Goal: Information Seeking & Learning: Learn about a topic

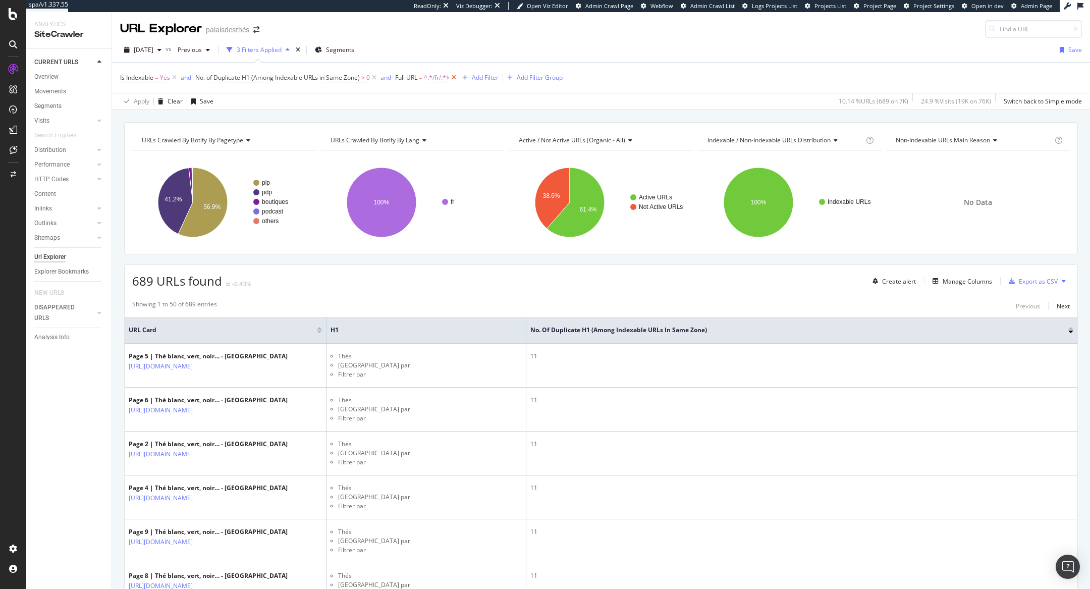
click at [458, 77] on icon at bounding box center [454, 78] width 9 height 10
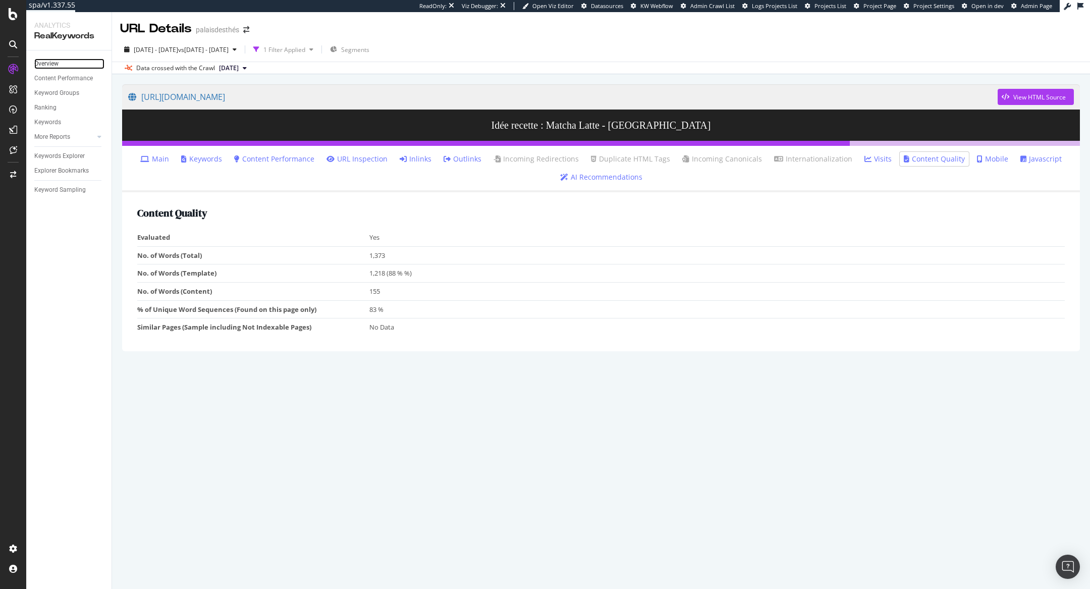
click at [60, 66] on link "Overview" at bounding box center [69, 64] width 70 height 11
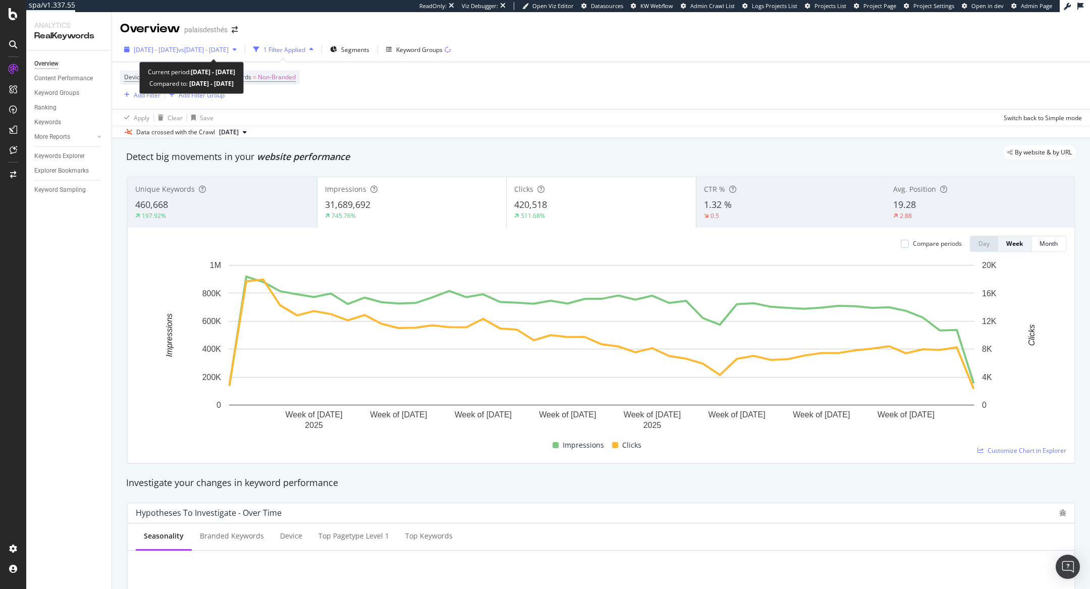
click at [237, 49] on icon "button" at bounding box center [235, 49] width 4 height 6
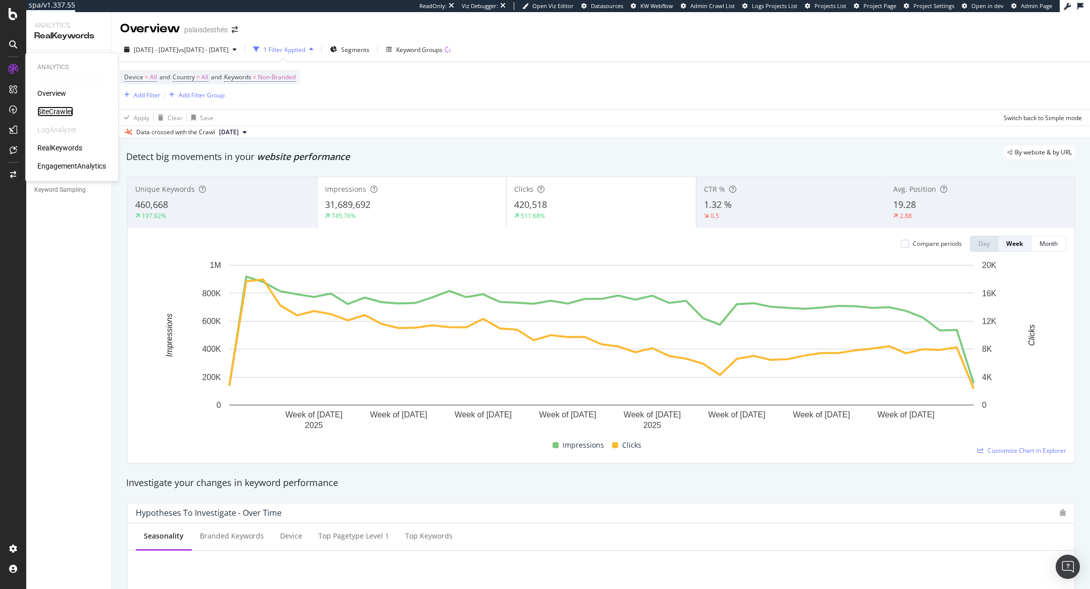
click at [54, 111] on div "SiteCrawler" at bounding box center [55, 111] width 36 height 10
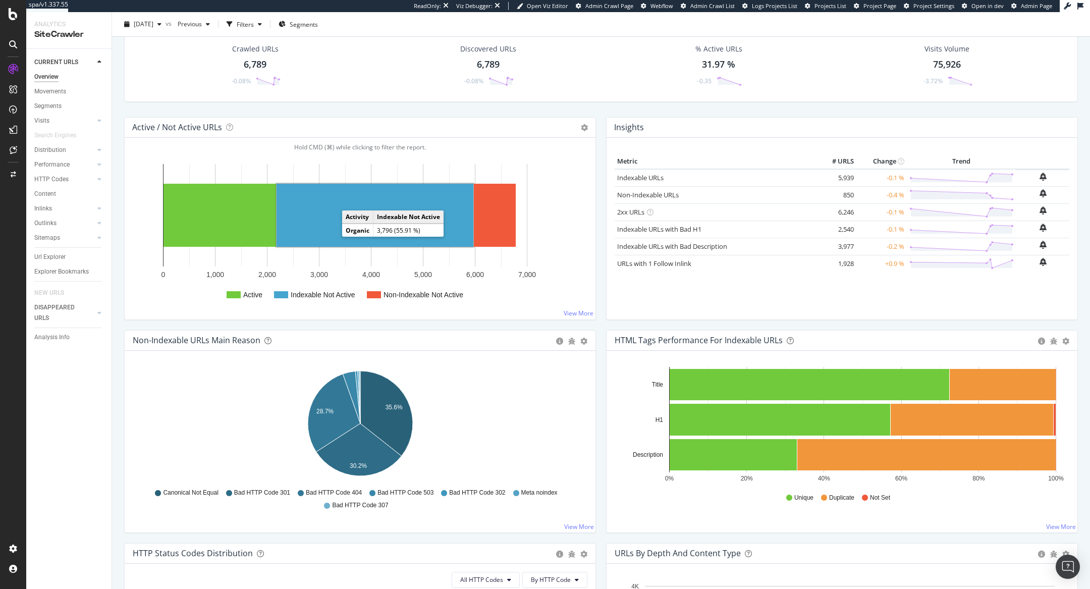
scroll to position [50, 0]
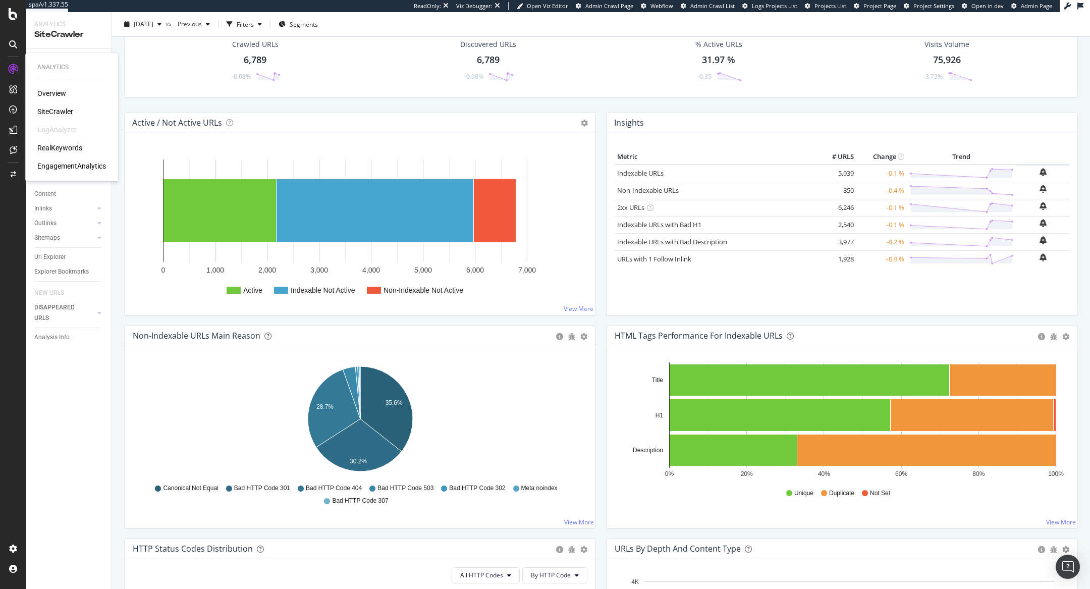
click at [62, 147] on div "RealKeywords" at bounding box center [59, 148] width 45 height 10
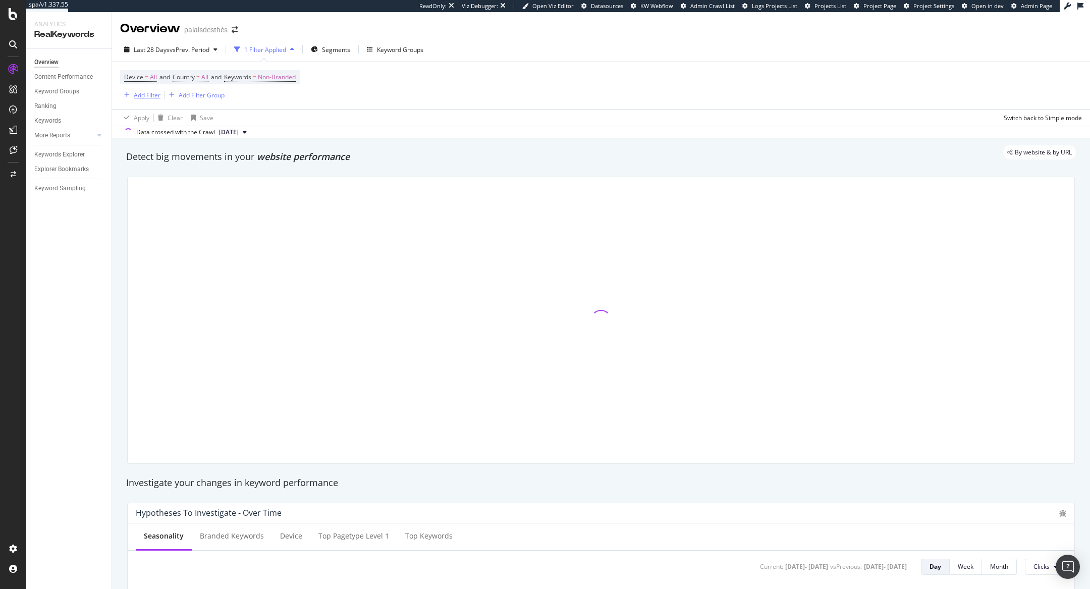
click at [143, 93] on div "Add Filter" at bounding box center [147, 95] width 27 height 9
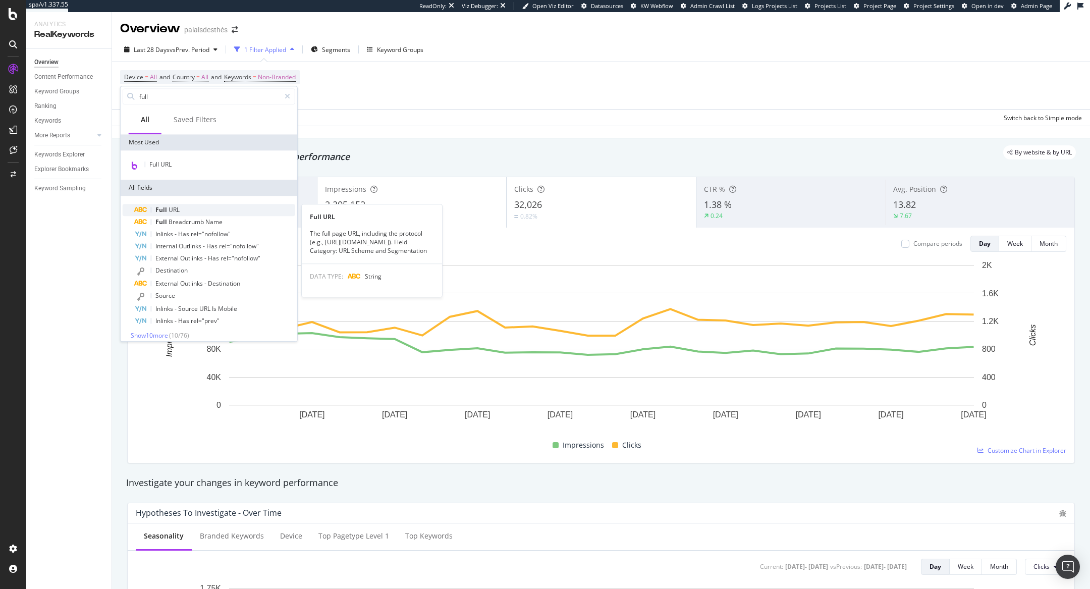
type input "full"
click at [230, 209] on div "Full URL" at bounding box center [215, 210] width 160 height 12
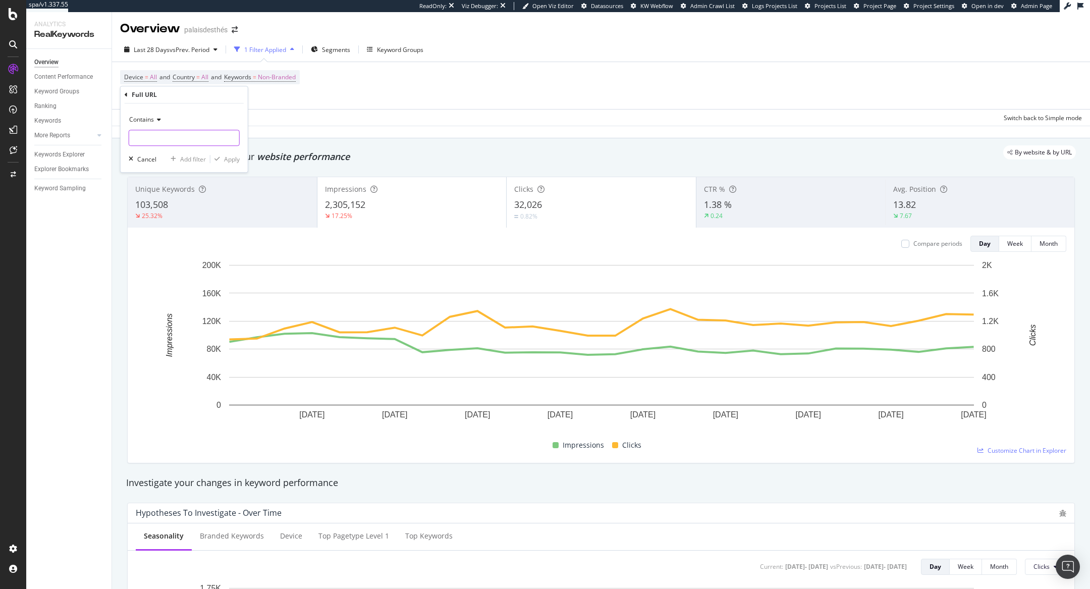
click at [164, 141] on input "text" at bounding box center [184, 138] width 110 height 16
type input "noel"
click at [235, 156] on div "Apply" at bounding box center [232, 159] width 16 height 9
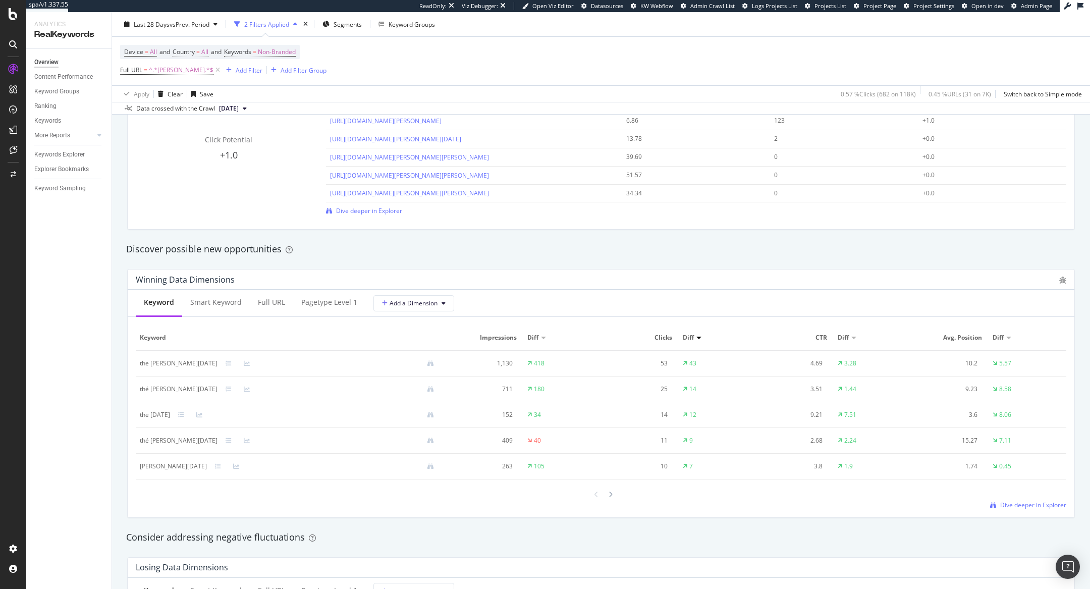
scroll to position [768, 0]
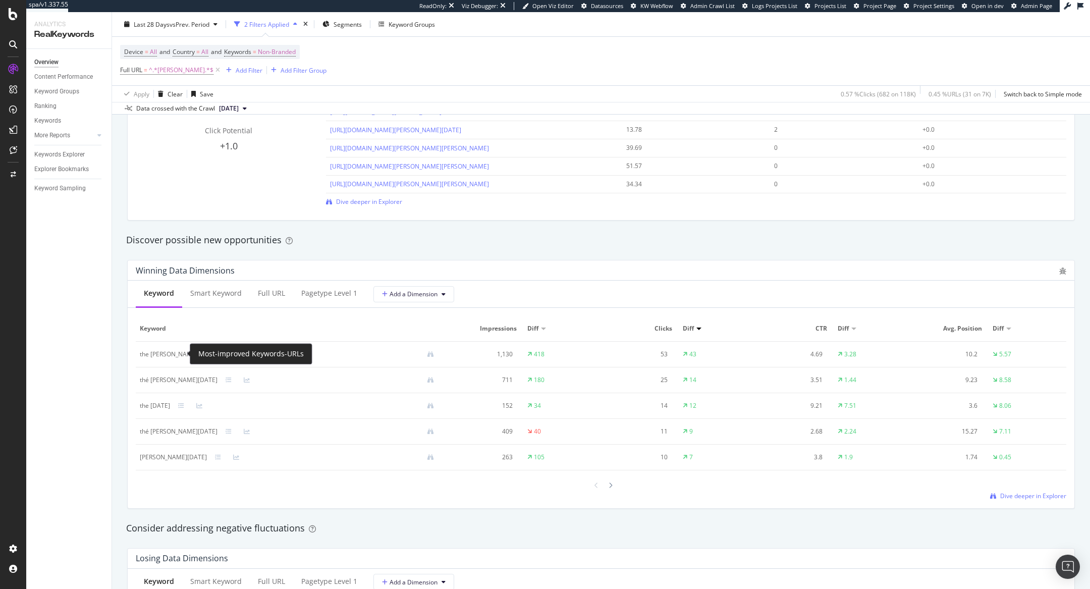
click at [226, 351] on icon at bounding box center [229, 354] width 6 height 6
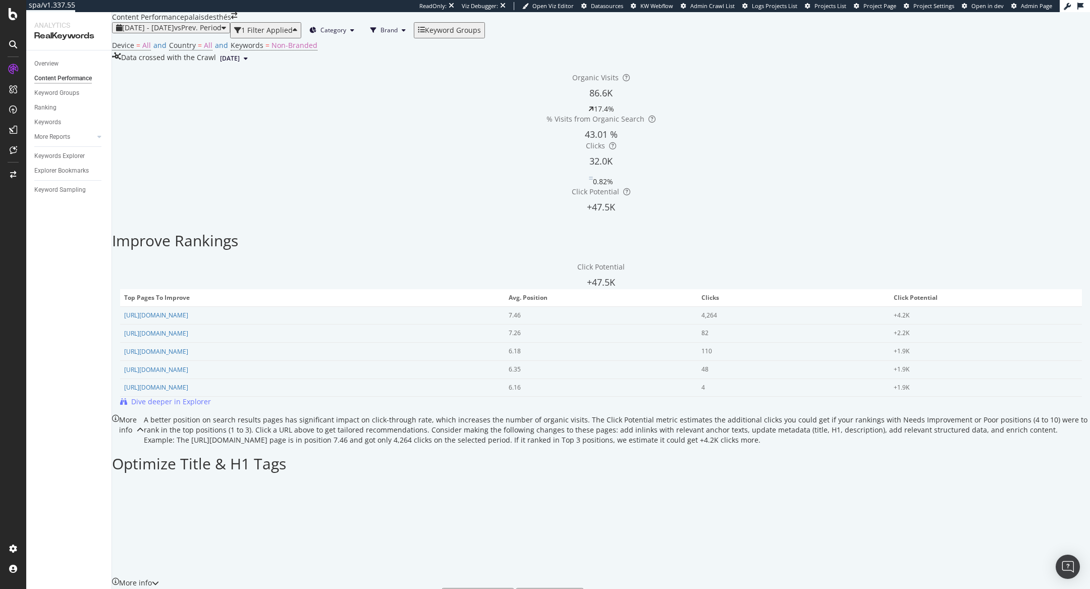
click at [301, 38] on div "2025 Sep. 5th - Oct. 2nd vs Prev. Period 1 Filter Applied Category Brand Keywor…" at bounding box center [601, 43] width 978 height 42
click at [293, 34] on div "1 Filter Applied" at bounding box center [266, 30] width 51 height 8
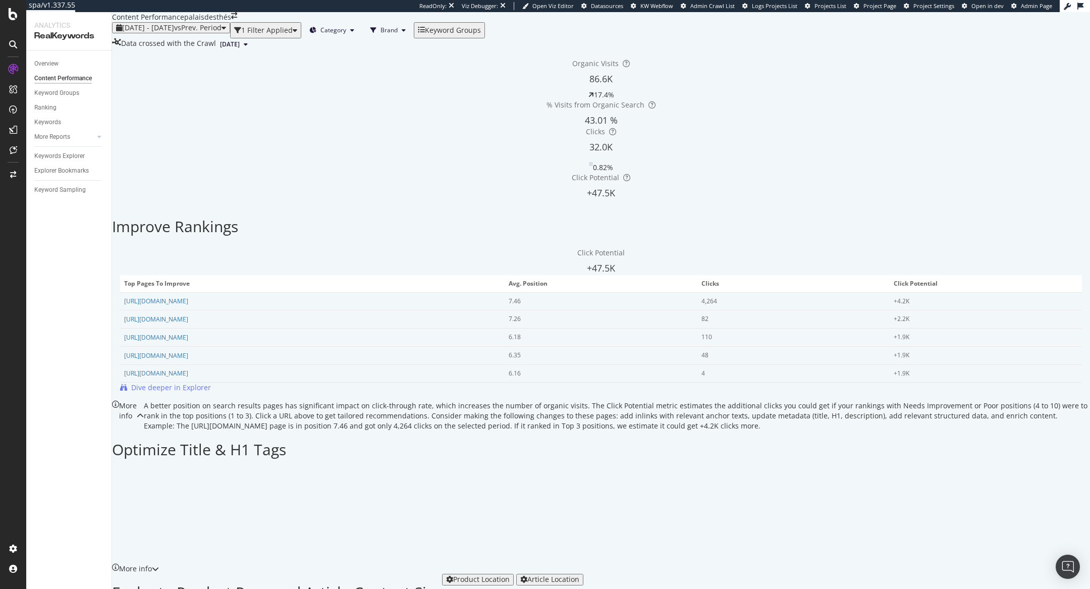
click at [293, 34] on div "1 Filter Applied" at bounding box center [266, 30] width 51 height 8
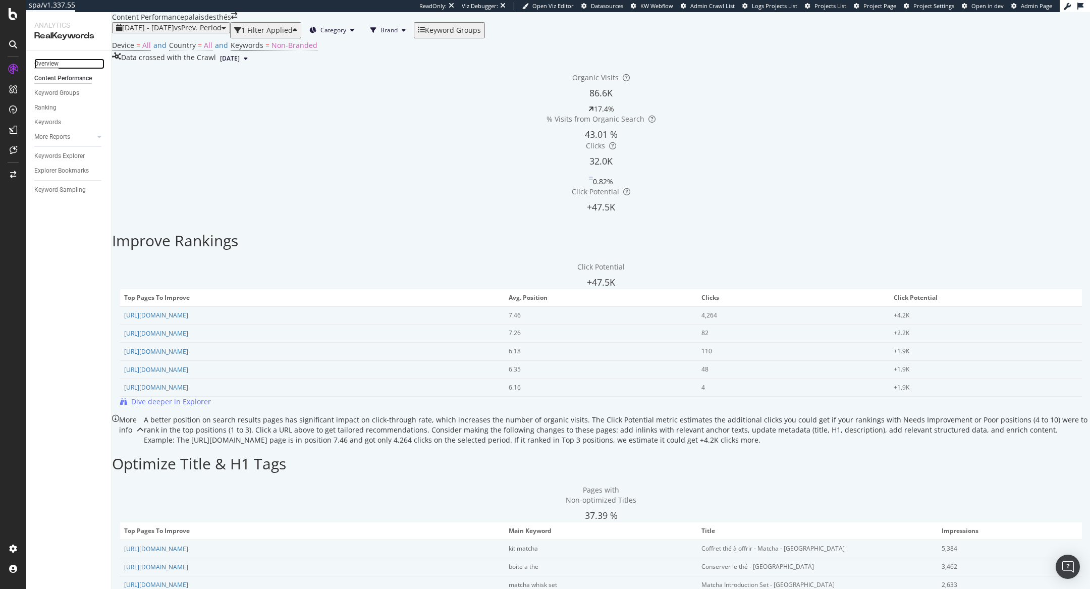
click at [54, 61] on div "Overview" at bounding box center [46, 64] width 24 height 11
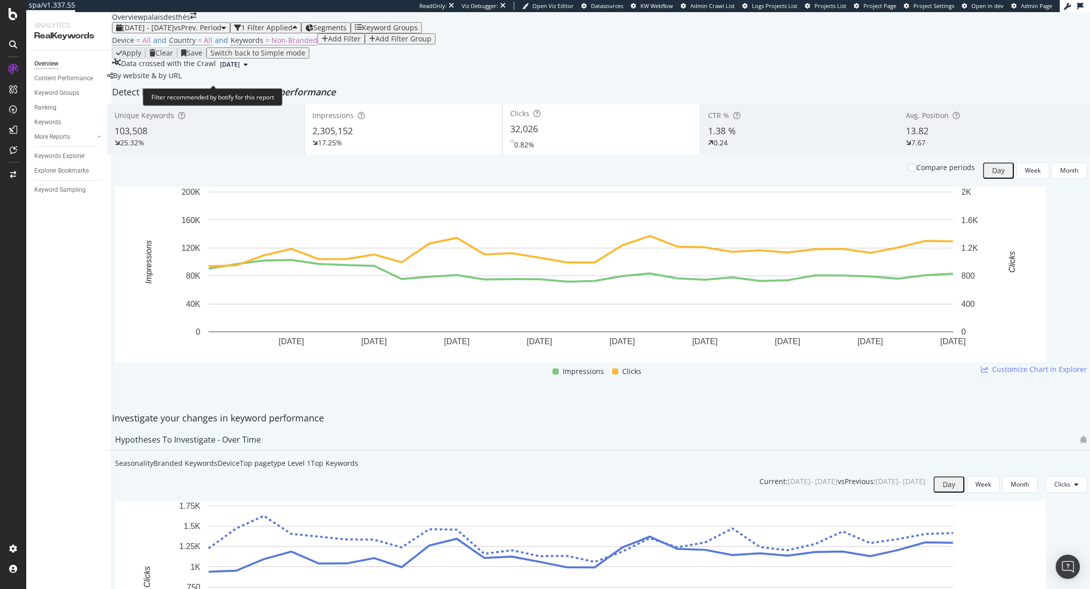
click at [150, 92] on div "Filter recommended by botify for this report" at bounding box center [213, 97] width 140 height 18
click at [321, 43] on div "Add Filter" at bounding box center [340, 39] width 39 height 8
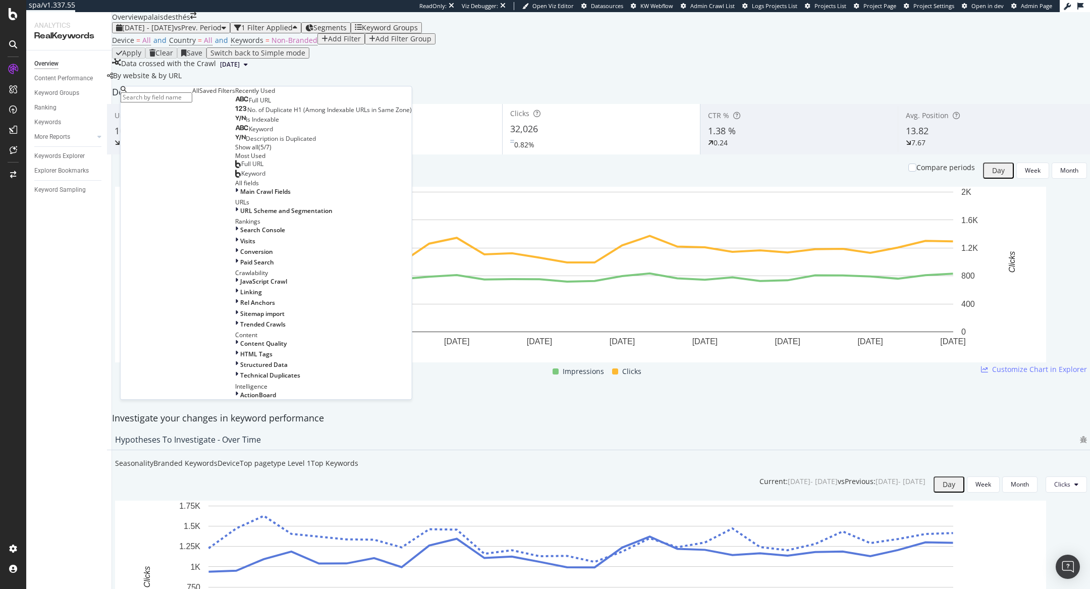
click at [235, 151] on div "Full URL No. of Duplicate H1 (Among Indexable URLs in Same Zone) Is Indexable K…" at bounding box center [323, 123] width 177 height 57
click at [235, 104] on div "Full URL" at bounding box center [253, 100] width 36 height 8
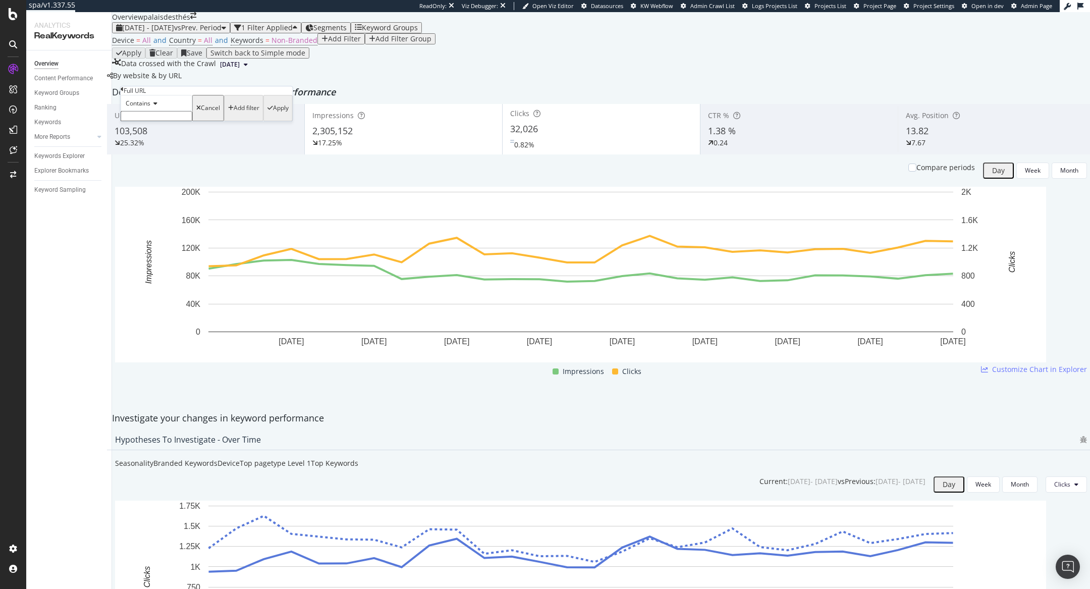
click at [167, 121] on input "text" at bounding box center [157, 116] width 72 height 10
type input "noel"
click at [273, 115] on div "Apply" at bounding box center [281, 110] width 16 height 7
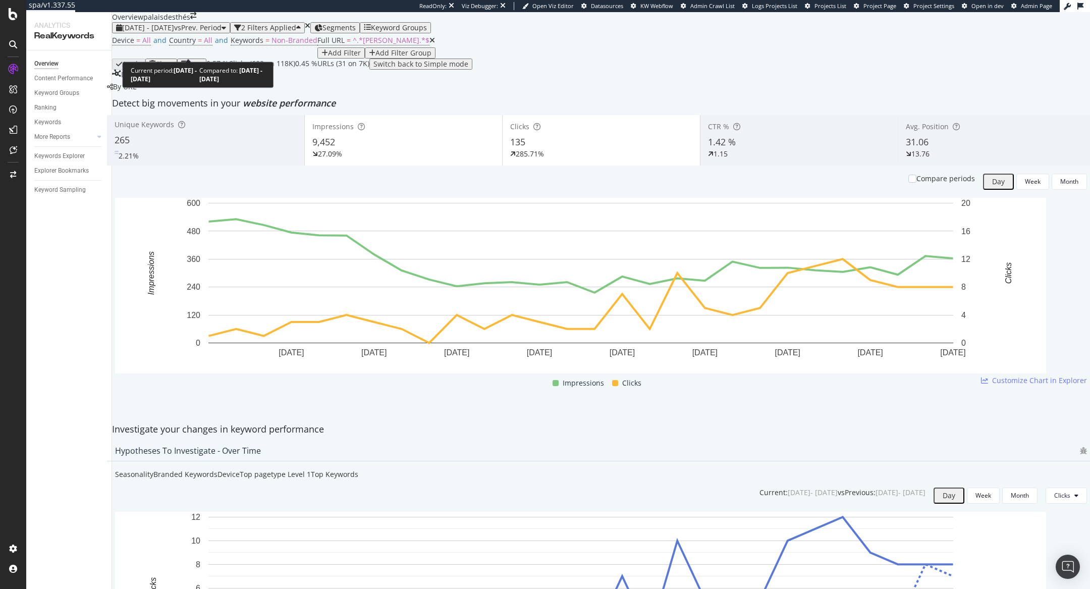
click at [174, 32] on span "2025 Sep. 5th - Oct. 2nd" at bounding box center [148, 28] width 52 height 10
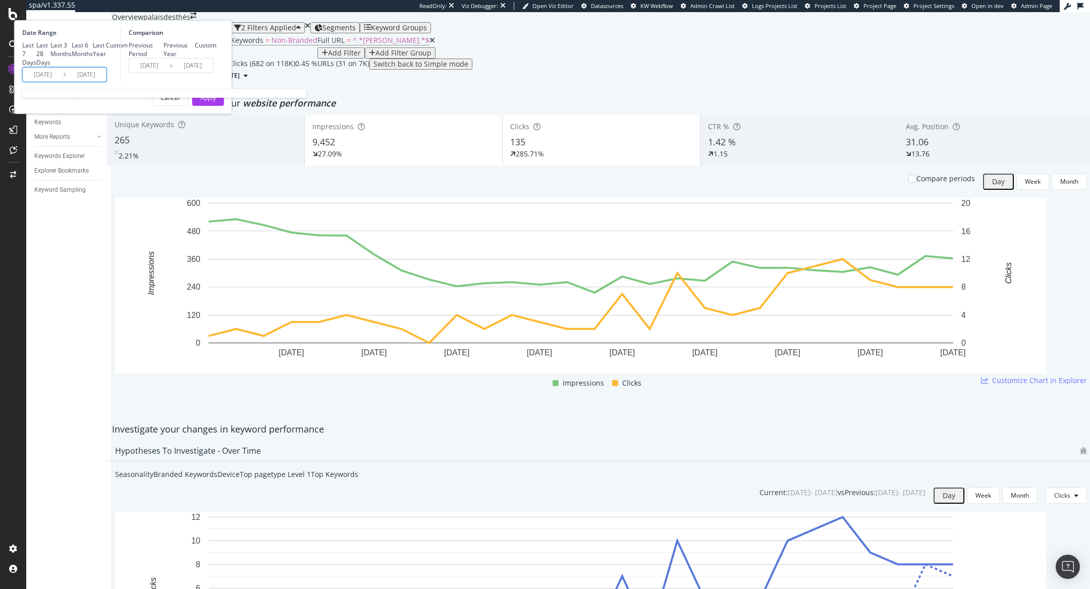
click at [63, 81] on input "2025/09/05" at bounding box center [43, 74] width 40 height 14
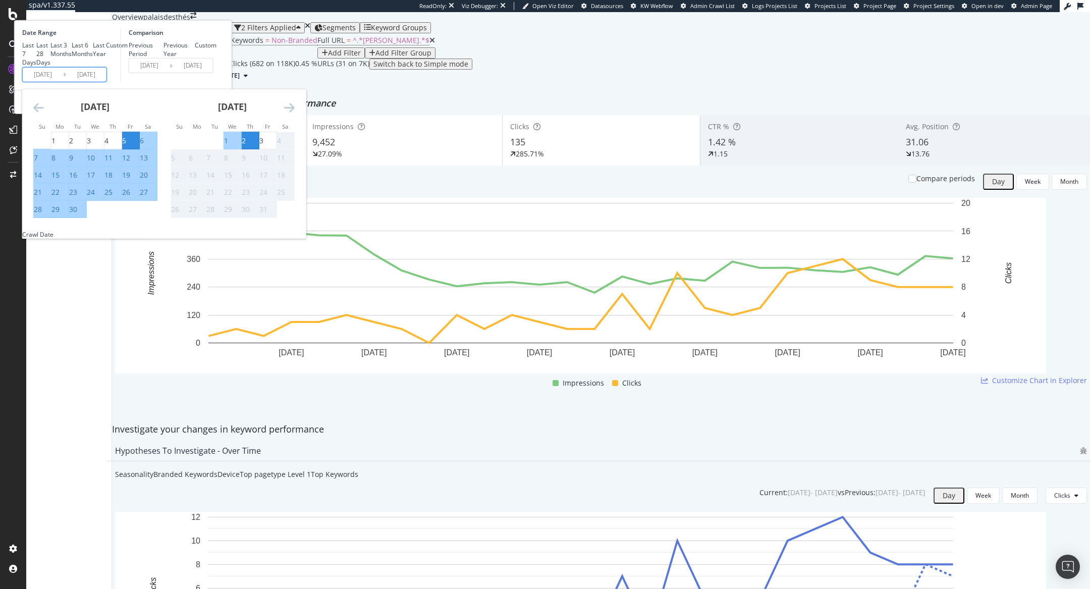
click at [44, 113] on icon "Move backward to switch to the previous month." at bounding box center [38, 107] width 11 height 12
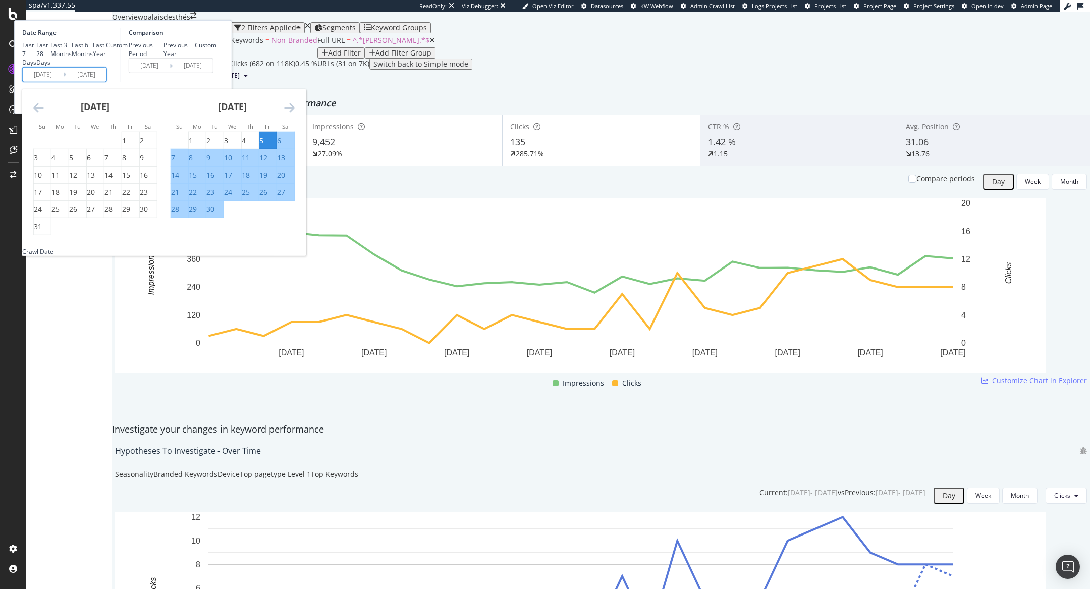
click at [44, 113] on icon "Move backward to switch to the previous month." at bounding box center [38, 107] width 11 height 12
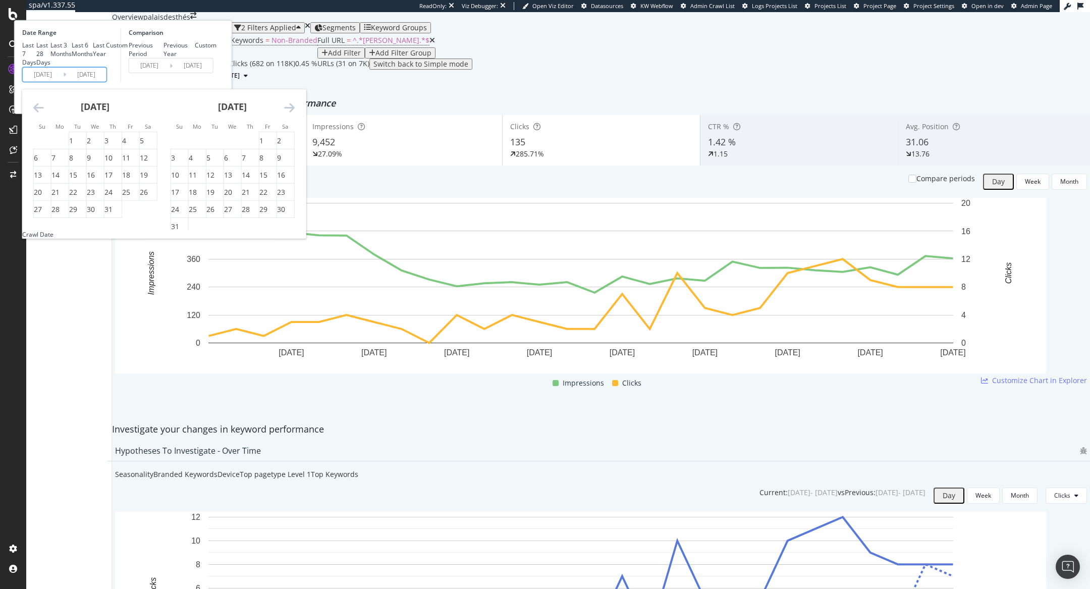
click at [44, 113] on icon "Move backward to switch to the previous month." at bounding box center [38, 107] width 11 height 12
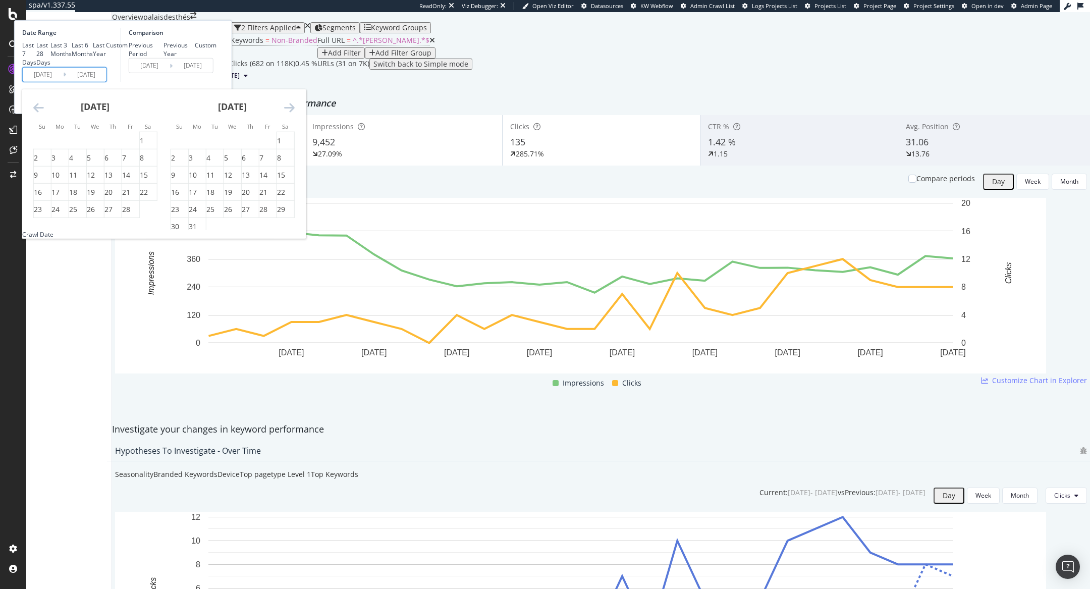
click at [44, 113] on icon "Move backward to switch to the previous month." at bounding box center [38, 107] width 11 height 12
click at [263, 146] on div "1" at bounding box center [261, 141] width 4 height 10
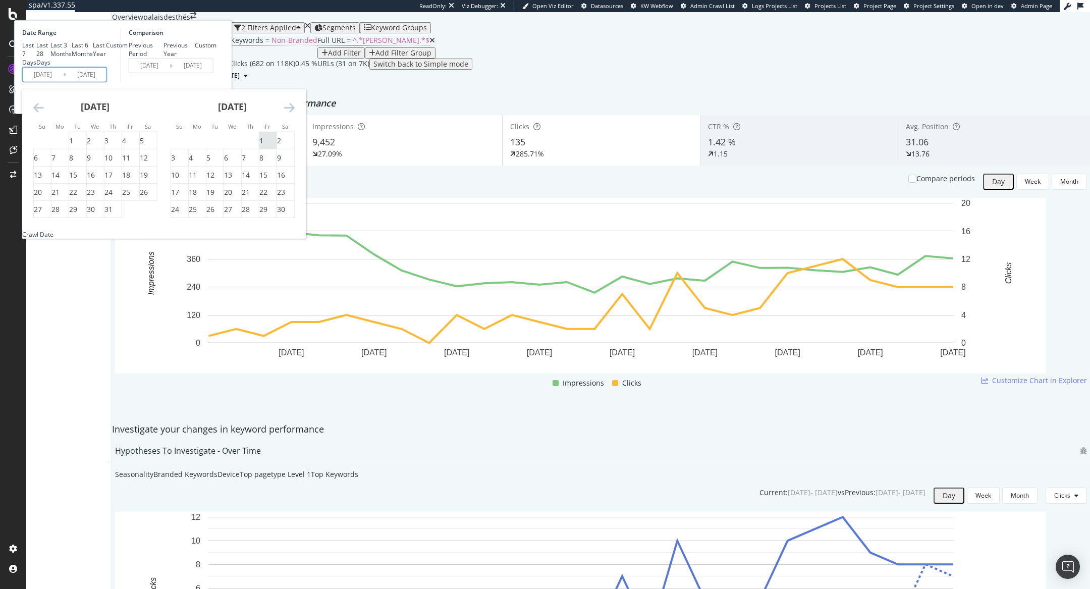
type input "2024/11/01"
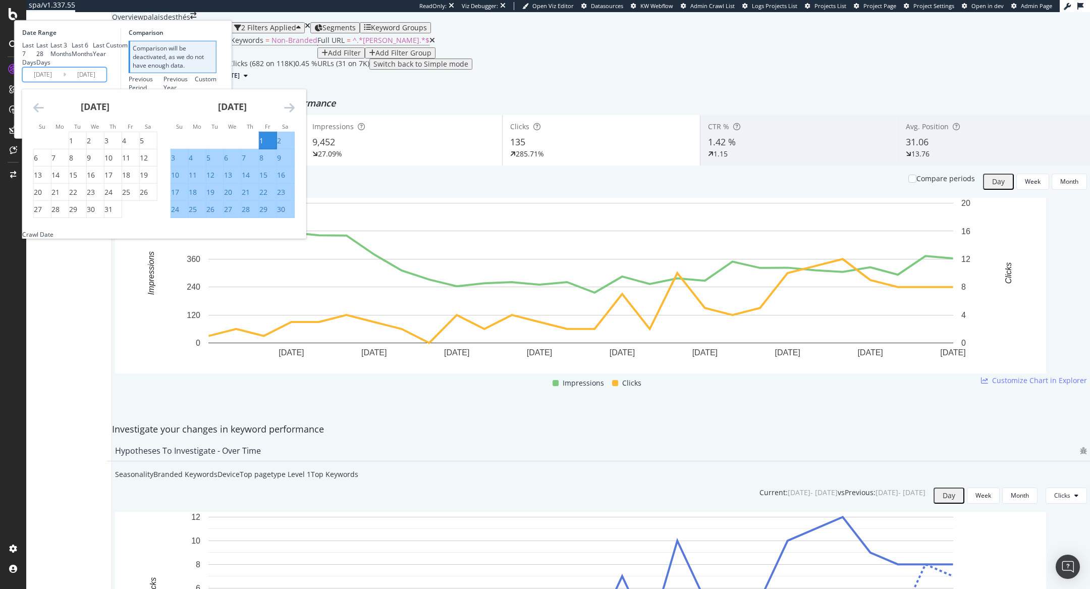
click at [295, 113] on icon "Move forward to switch to the next month." at bounding box center [289, 107] width 11 height 12
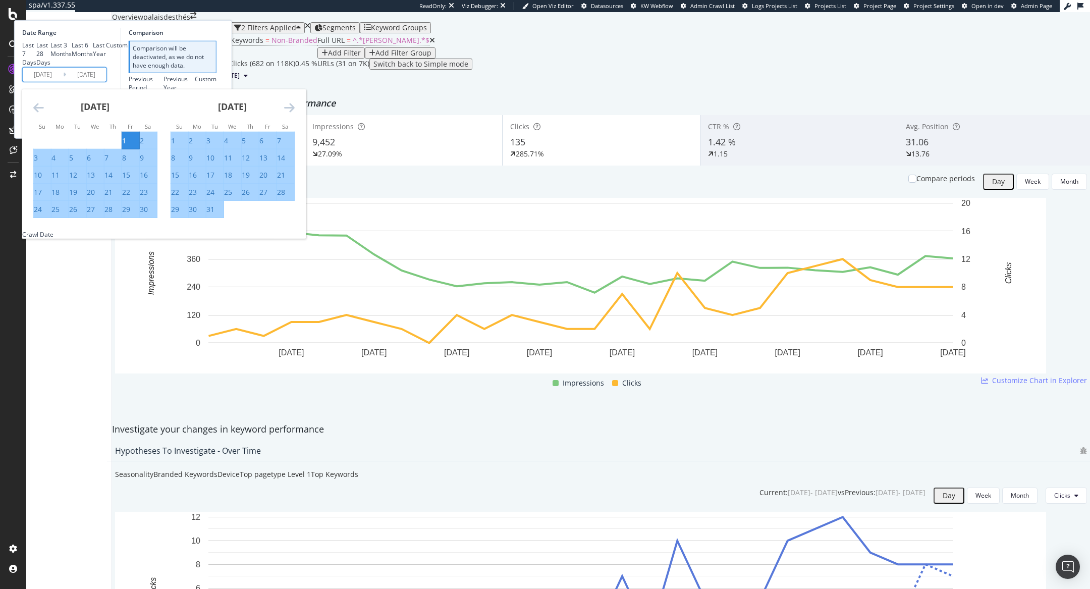
click at [295, 113] on icon "Move forward to switch to the next month." at bounding box center [289, 107] width 11 height 12
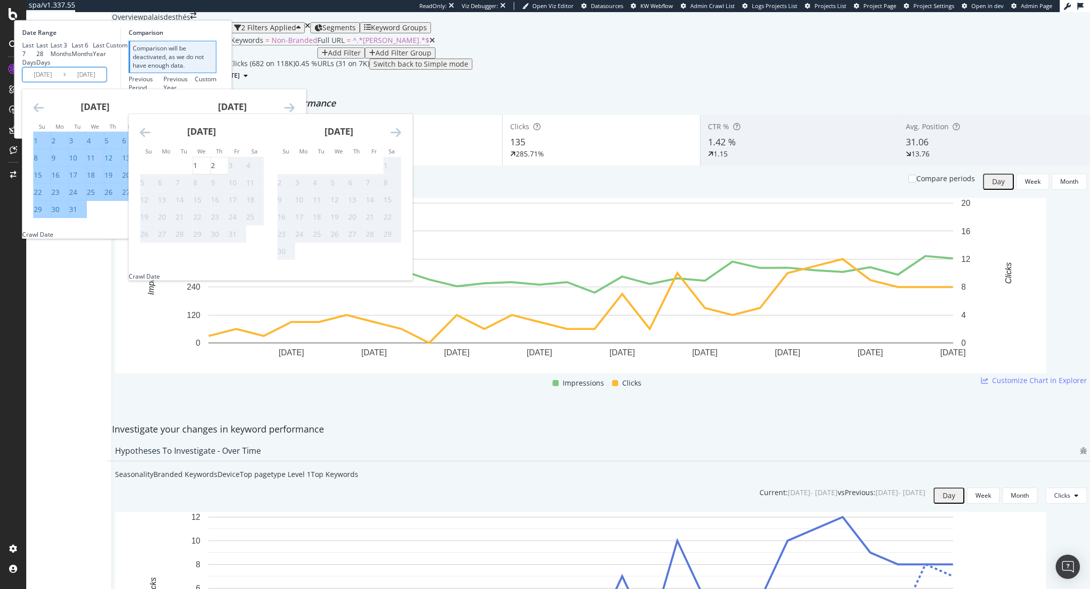
click at [213, 106] on input "End Date" at bounding box center [193, 99] width 40 height 14
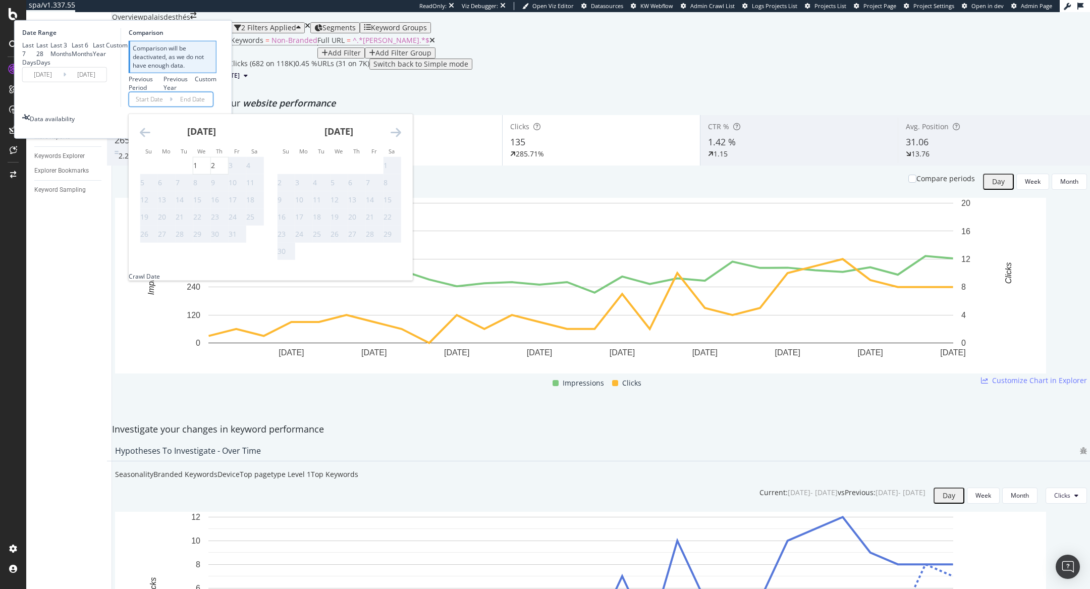
click at [216, 91] on div "Previous Period Previous Year Custom" at bounding box center [173, 82] width 88 height 17
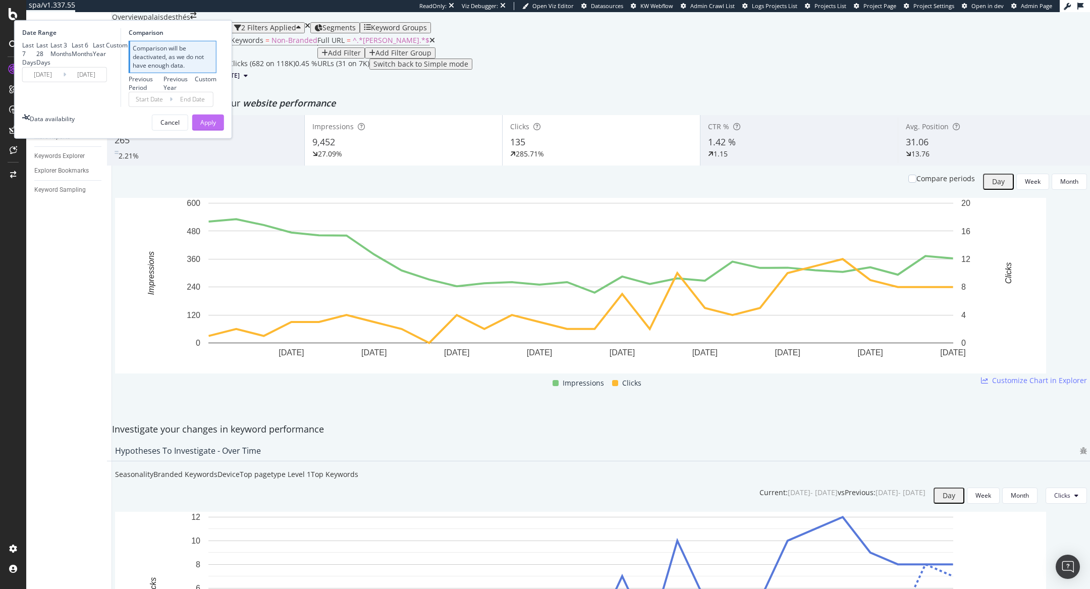
click at [216, 127] on div "Apply" at bounding box center [208, 122] width 16 height 9
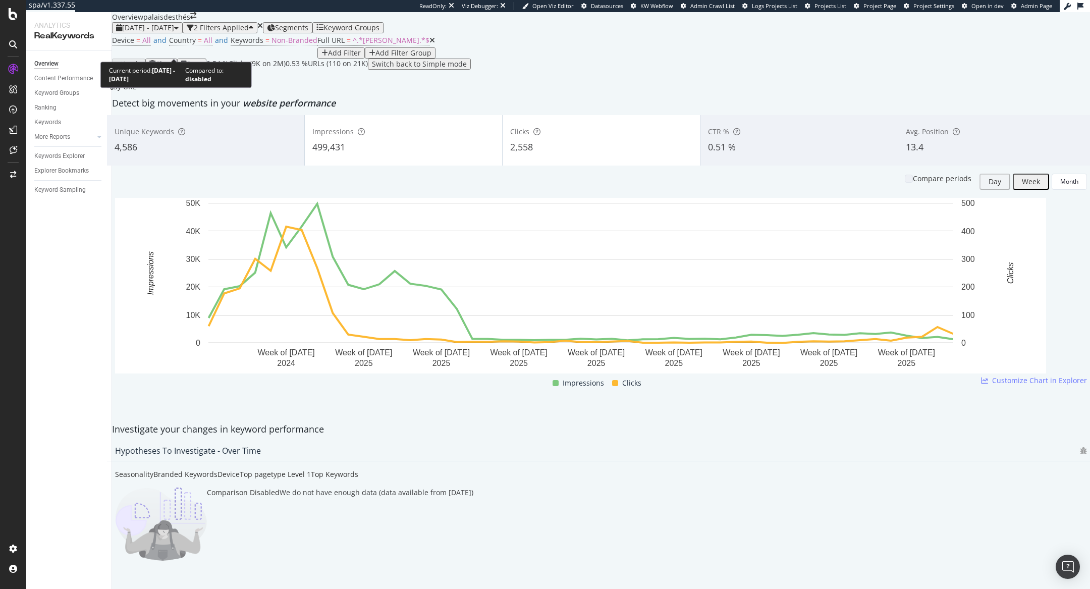
click at [174, 32] on span "2024 Nov. 1st - 2025 Oct. 2nd" at bounding box center [148, 28] width 52 height 10
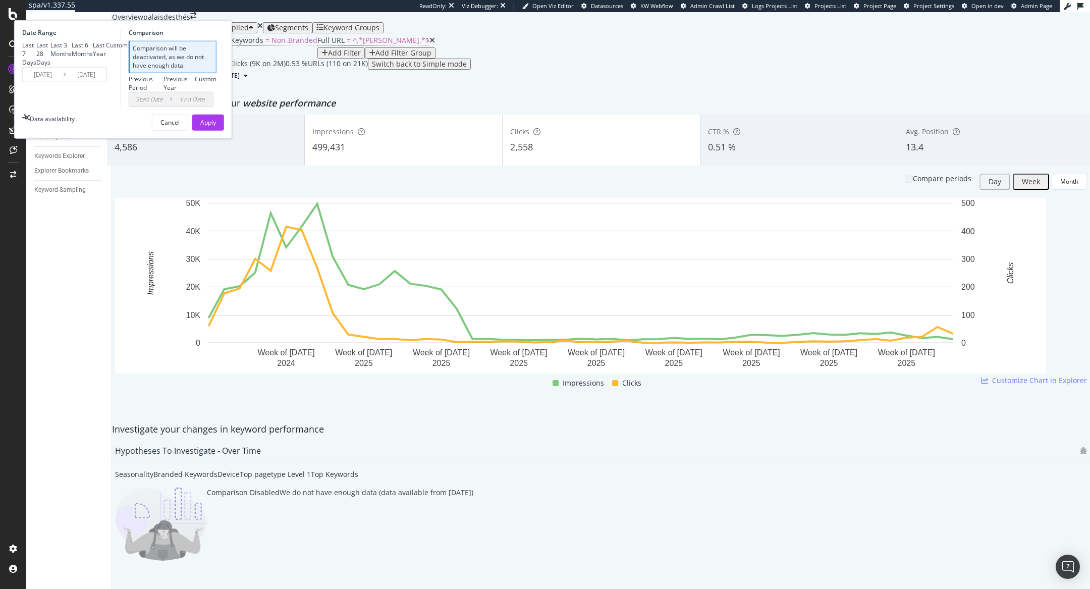
click at [63, 81] on input "2024/11/01" at bounding box center [43, 74] width 40 height 14
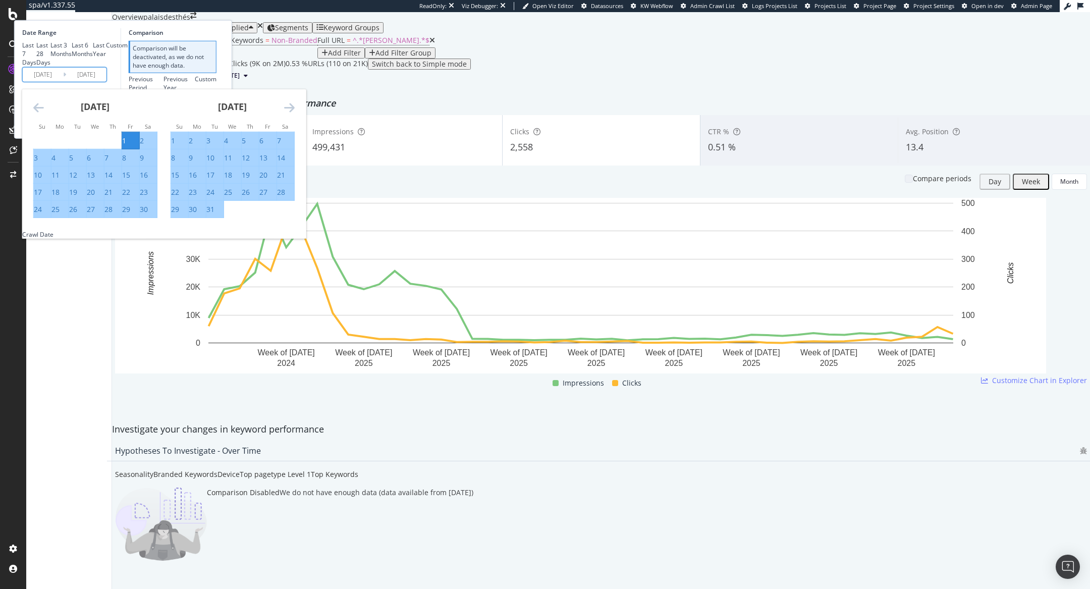
click at [44, 113] on icon "Move backward to switch to the previous month." at bounding box center [38, 107] width 11 height 12
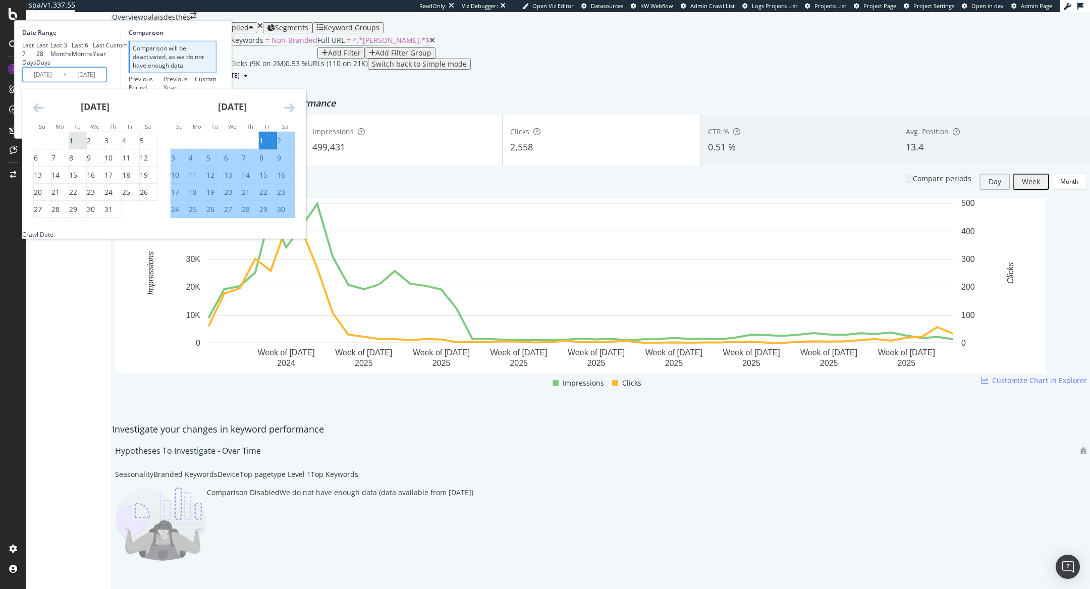
click at [73, 146] on div "1" at bounding box center [71, 141] width 4 height 10
type input "2024/10/01"
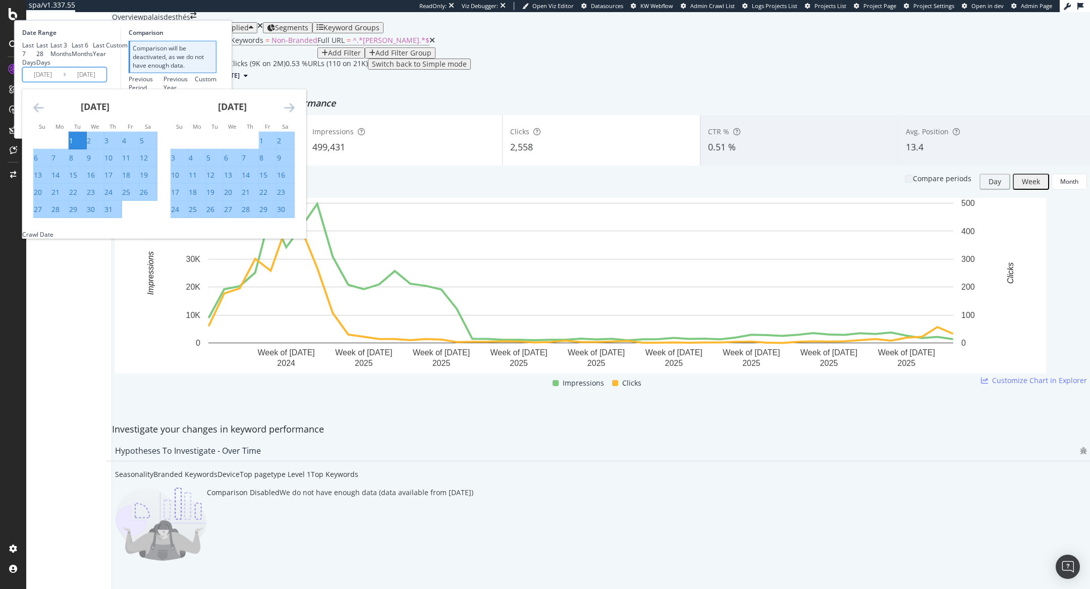
click at [216, 91] on div "Previous Period Previous Year Custom" at bounding box center [173, 82] width 88 height 17
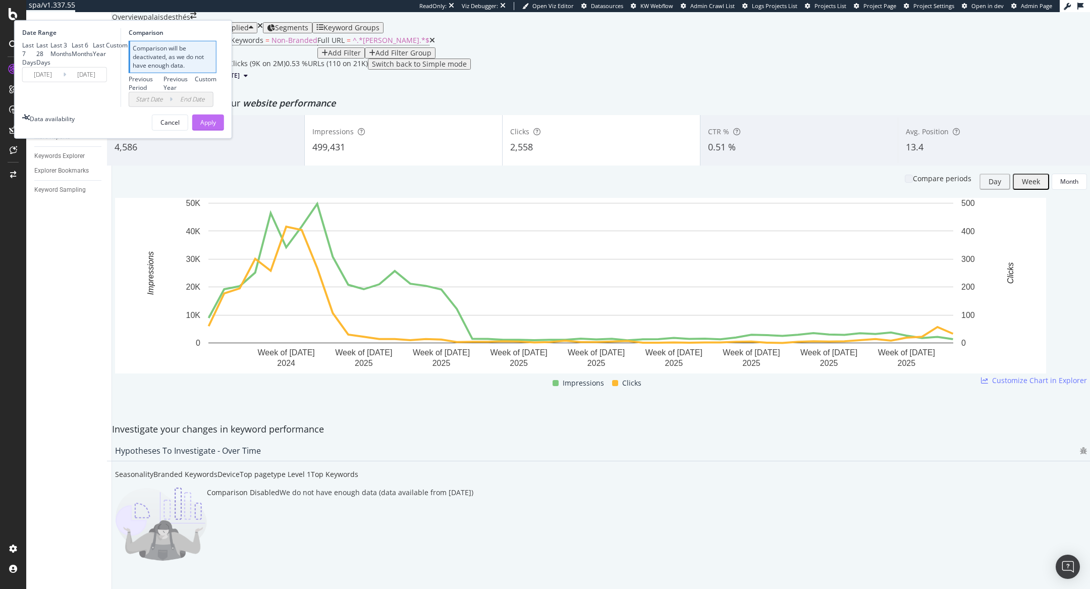
click at [216, 130] on div "Apply" at bounding box center [208, 122] width 16 height 15
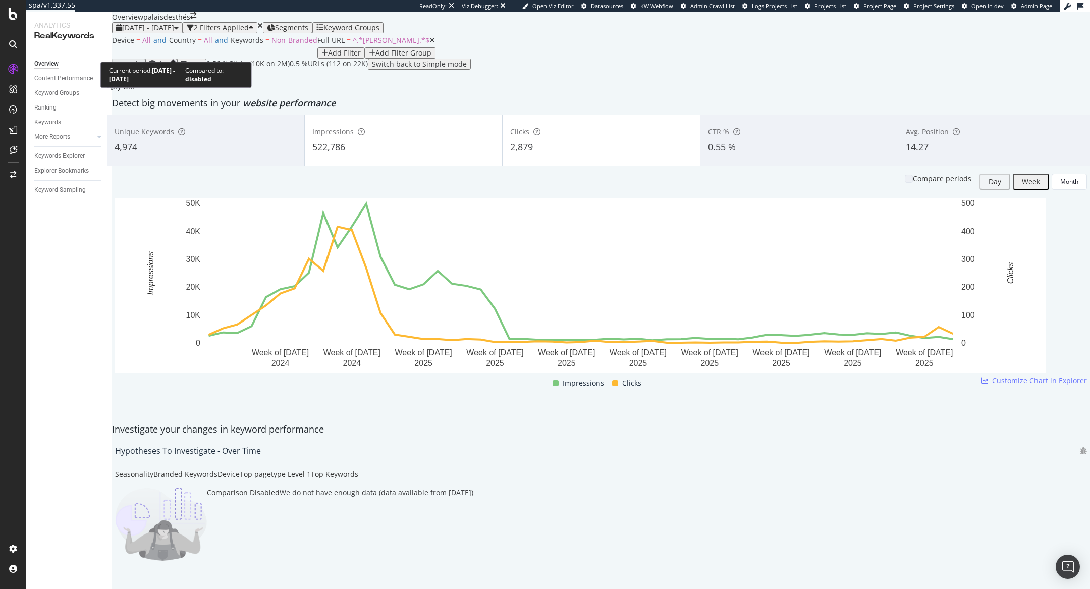
click at [174, 32] on span "2024 Oct. 1st - 2025 Oct. 2nd" at bounding box center [148, 28] width 52 height 10
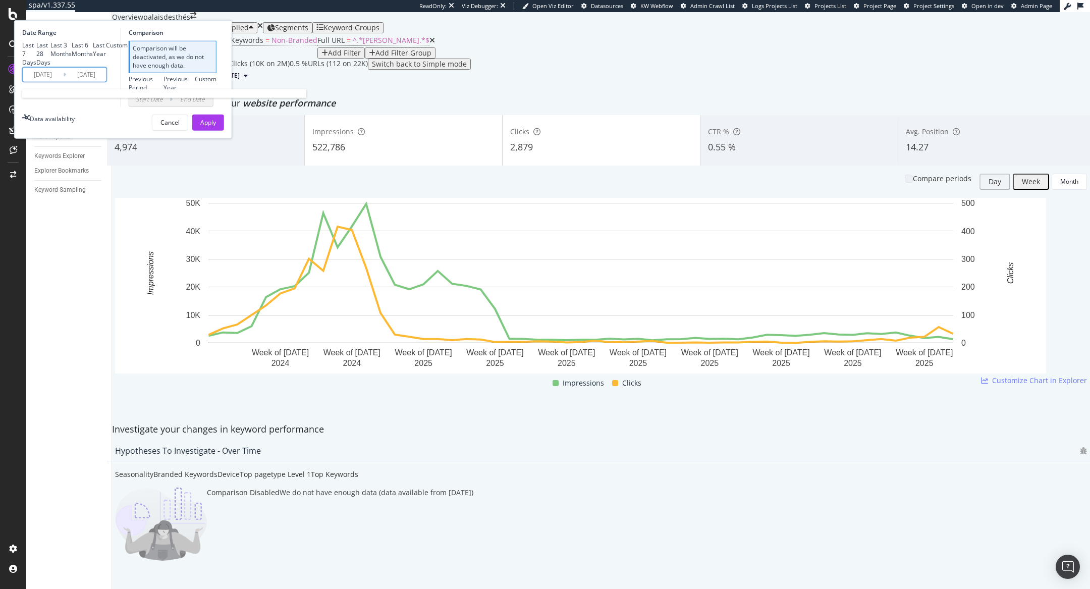
click at [63, 81] on input "2024/10/01" at bounding box center [43, 74] width 40 height 14
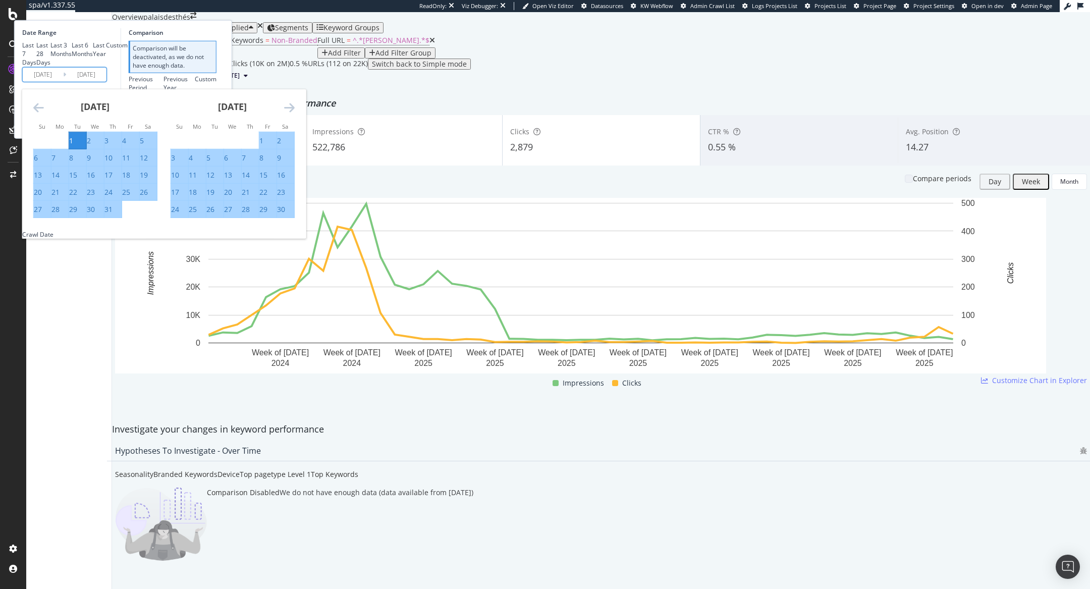
click at [263, 146] on div "1" at bounding box center [261, 141] width 4 height 10
type input "2024/11/01"
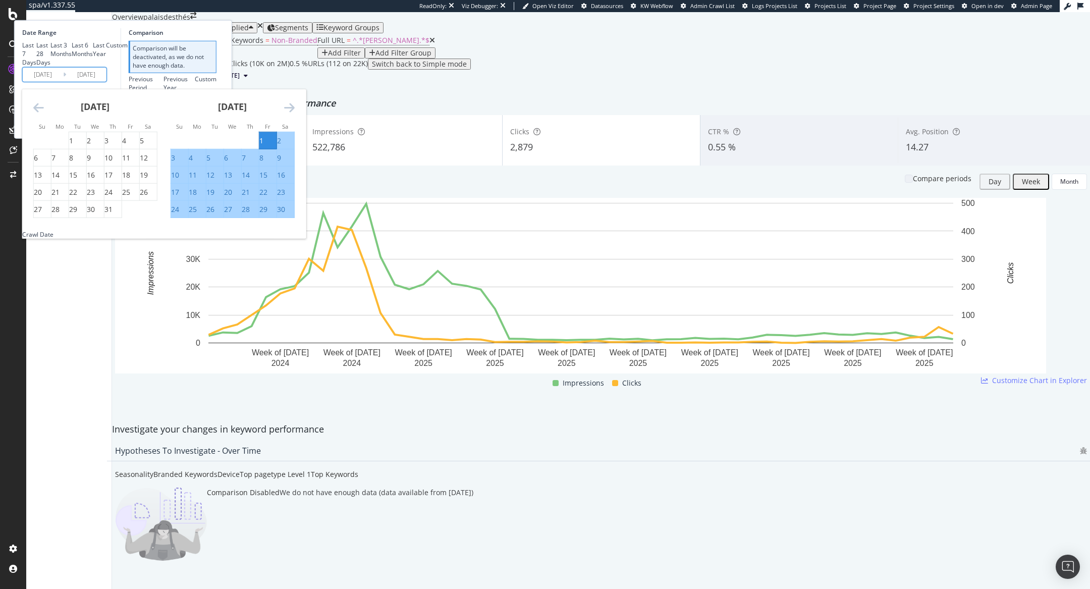
click at [216, 91] on div "Previous Period Previous Year Custom" at bounding box center [173, 82] width 88 height 17
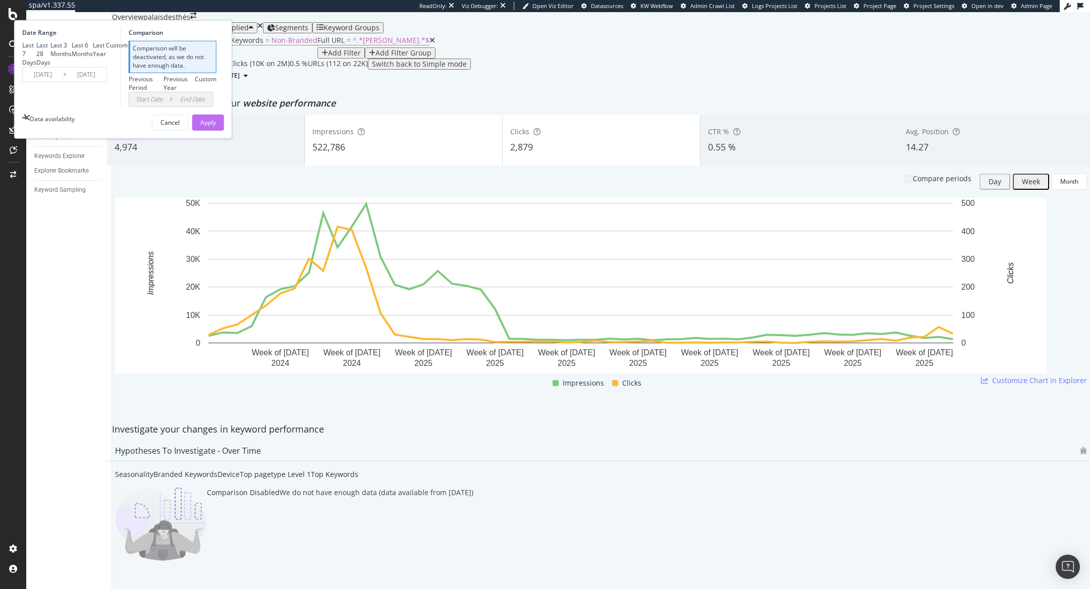
click at [224, 131] on button "Apply" at bounding box center [208, 123] width 32 height 16
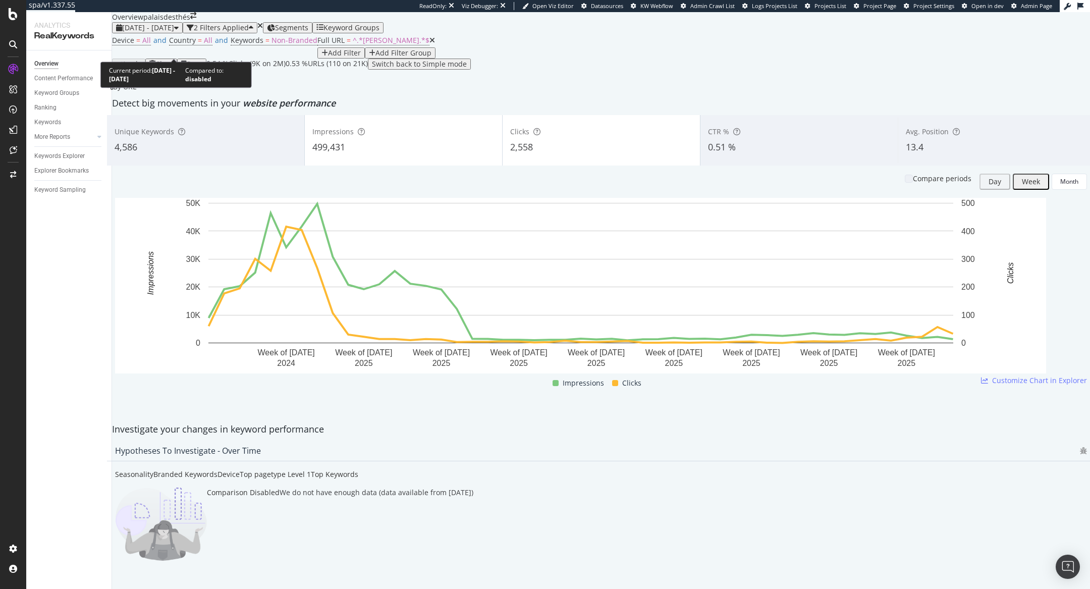
click at [157, 32] on span "2024 Nov. 1st - 2025 Oct. 2nd" at bounding box center [148, 28] width 52 height 10
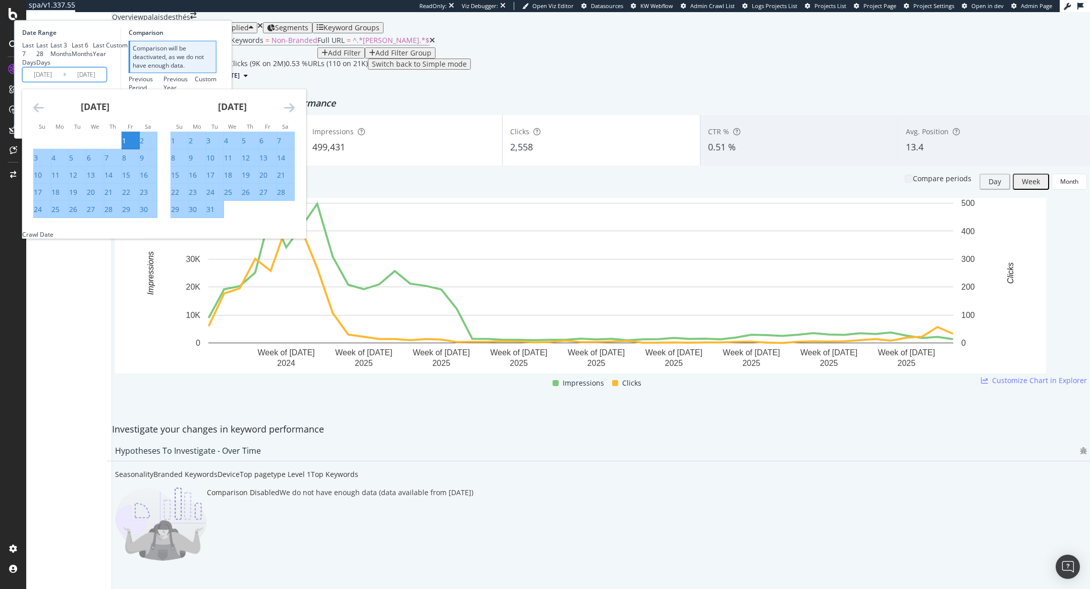
click at [106, 81] on input "2025/10/02" at bounding box center [86, 74] width 40 height 14
click at [175, 146] on div "1" at bounding box center [173, 141] width 4 height 10
type input "2024/12/01"
type input "2024/09/30"
type input "2024/10/31"
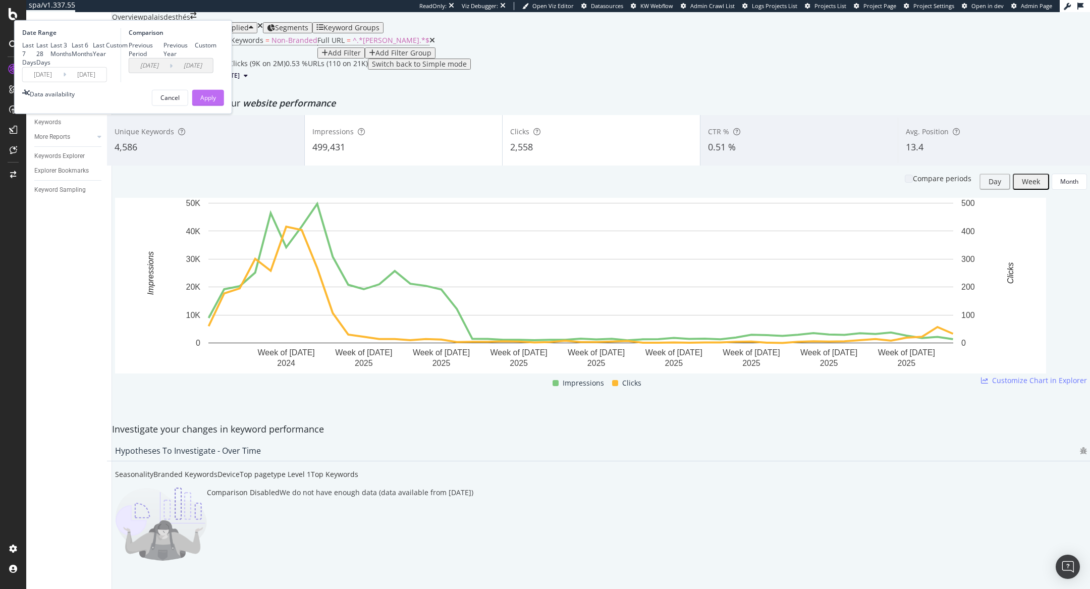
click at [216, 102] on div "Apply" at bounding box center [208, 97] width 16 height 9
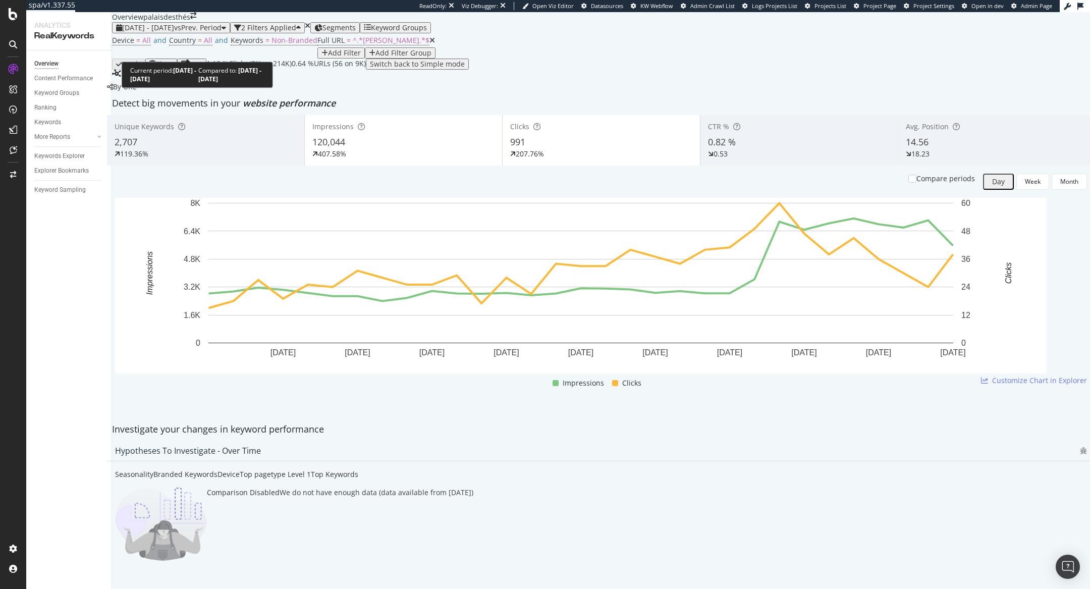
click at [214, 32] on span "vs Prev. Period" at bounding box center [197, 28] width 47 height 10
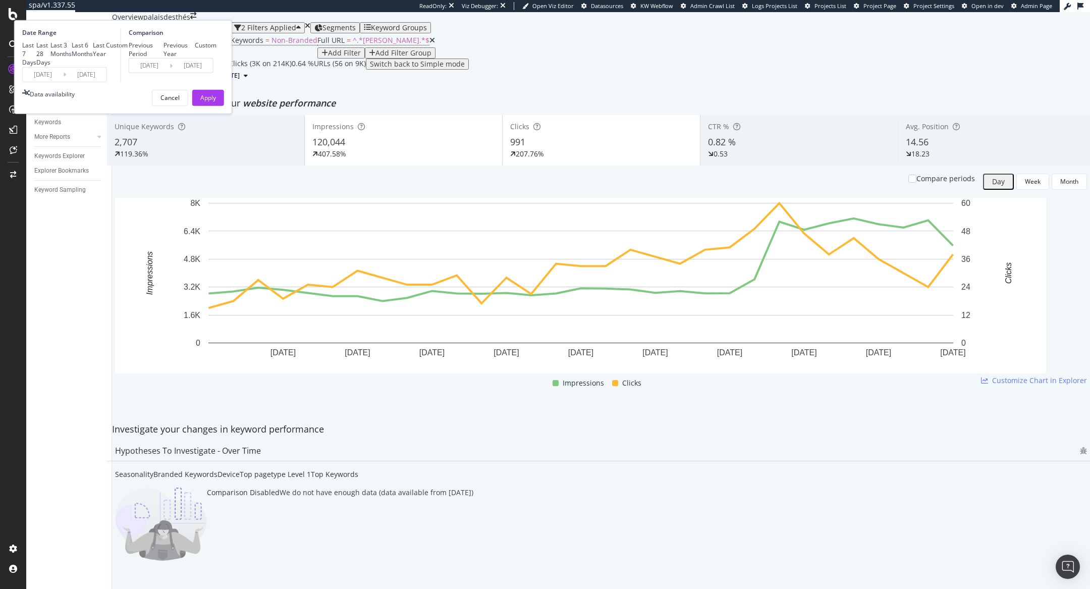
click at [385, 59] on div "Device = All and Country = All and Keywords = Non-Branded Full URL = ^.*noel.*$…" at bounding box center [601, 45] width 978 height 25
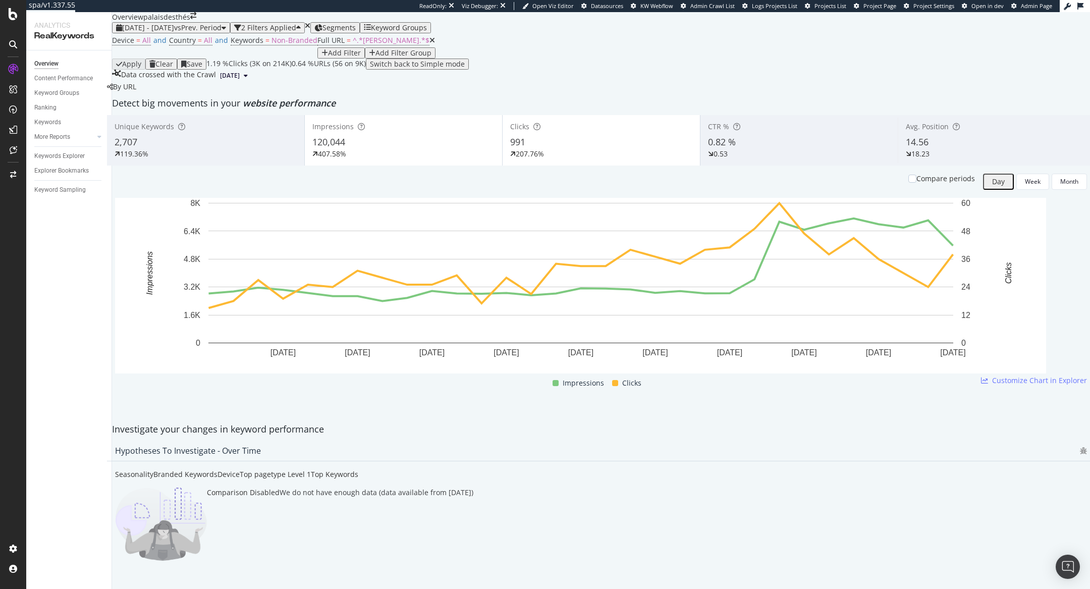
scroll to position [904, 0]
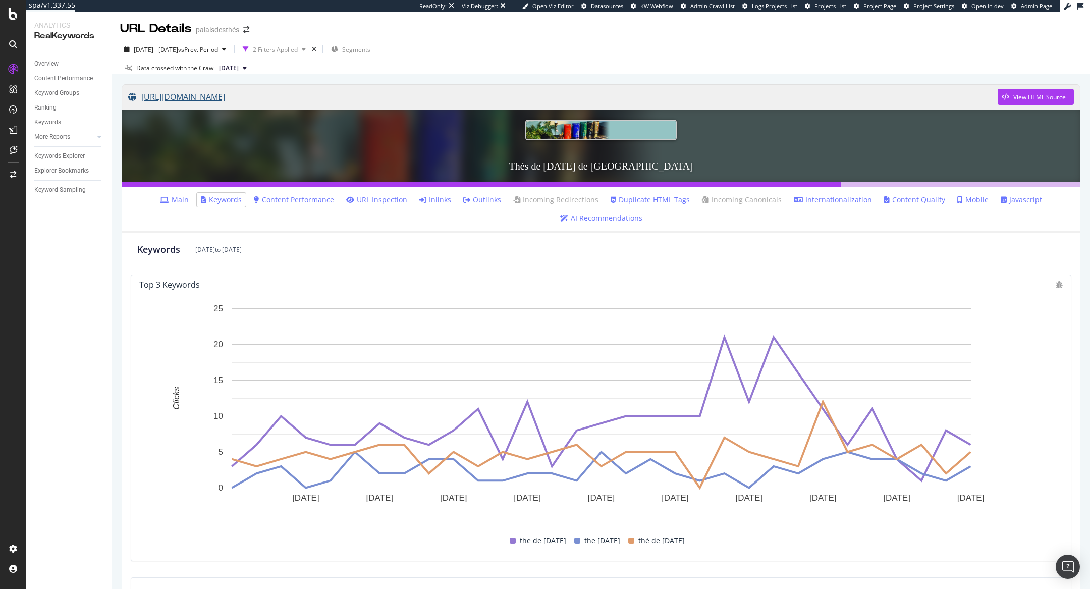
click at [345, 102] on link "[URL][DOMAIN_NAME]" at bounding box center [562, 96] width 869 height 25
click at [179, 197] on link "Main" at bounding box center [174, 200] width 29 height 10
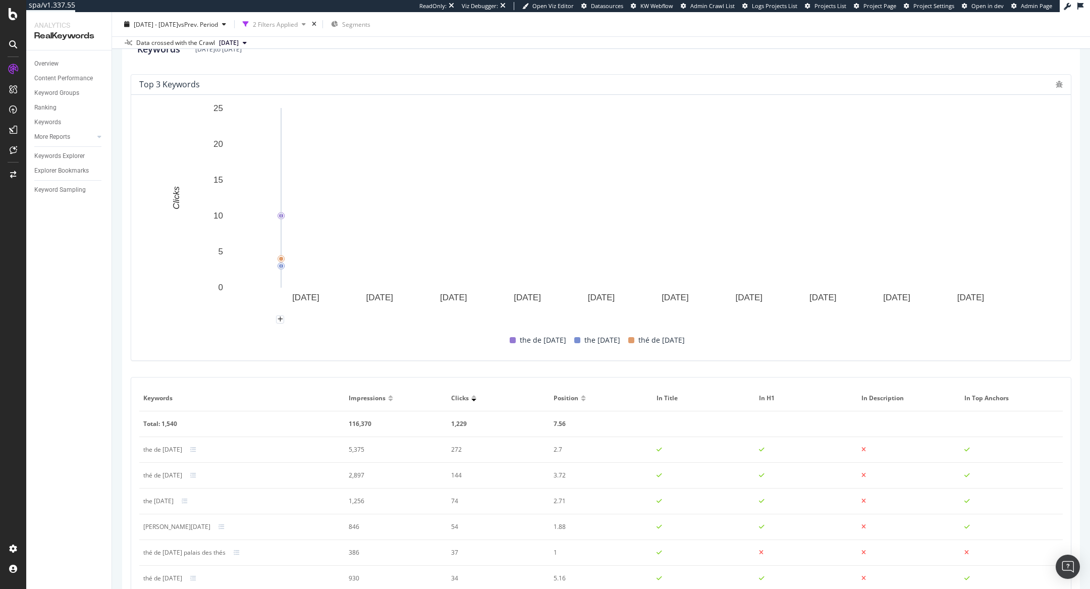
scroll to position [360, 0]
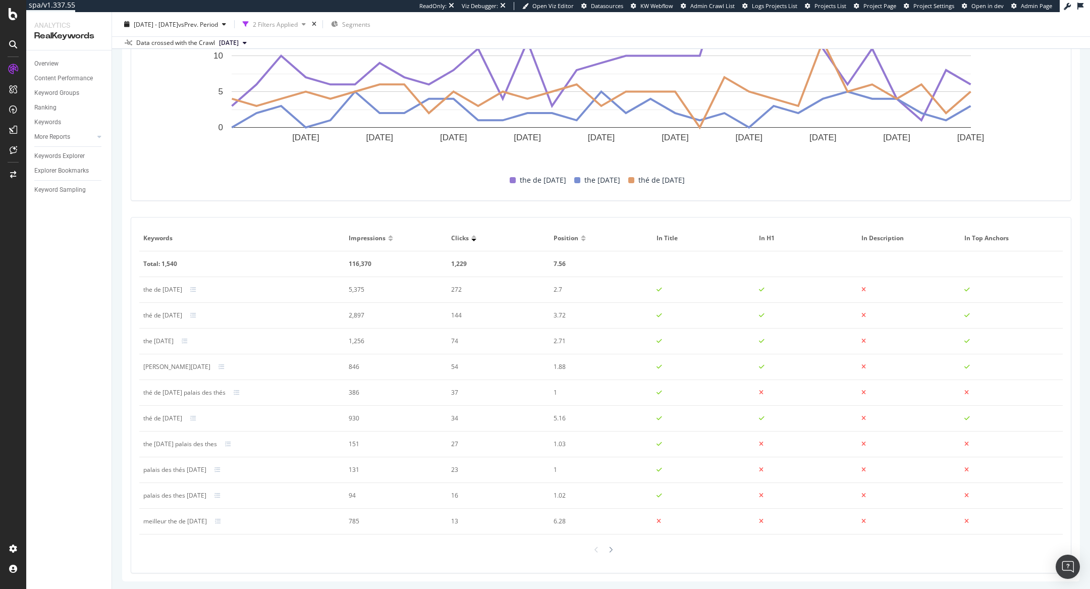
click at [191, 290] on div at bounding box center [199, 290] width 18 height 6
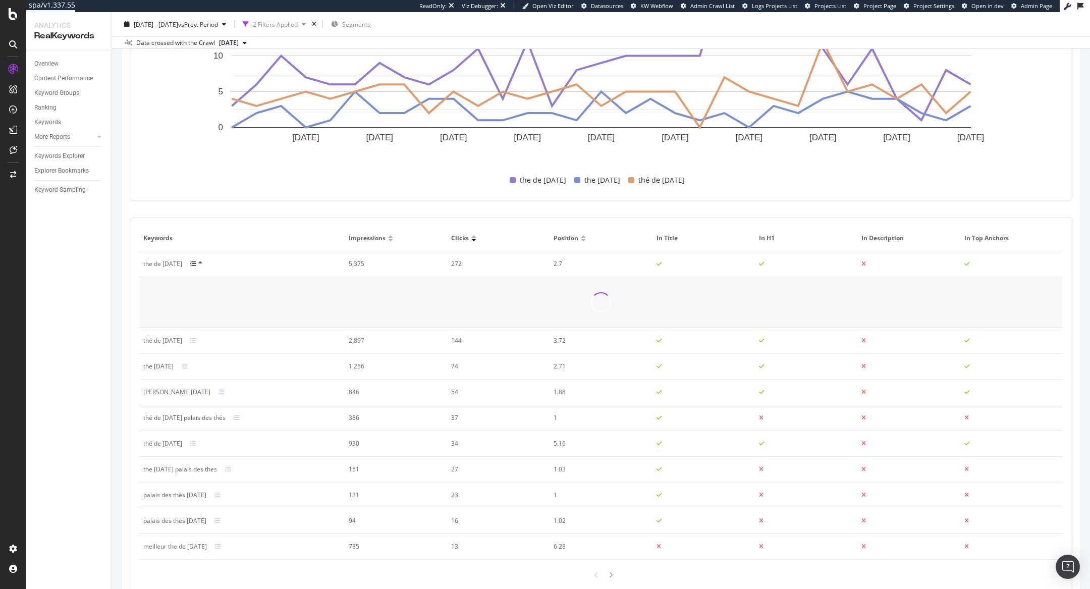
click at [190, 261] on div at bounding box center [199, 264] width 19 height 8
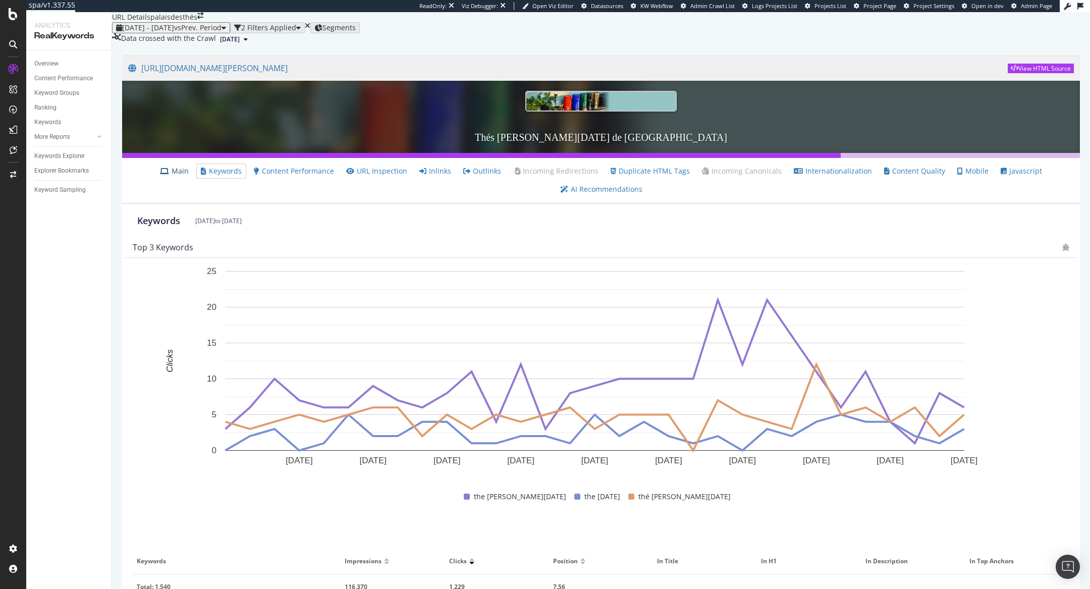
click at [189, 176] on link "Main" at bounding box center [174, 171] width 29 height 10
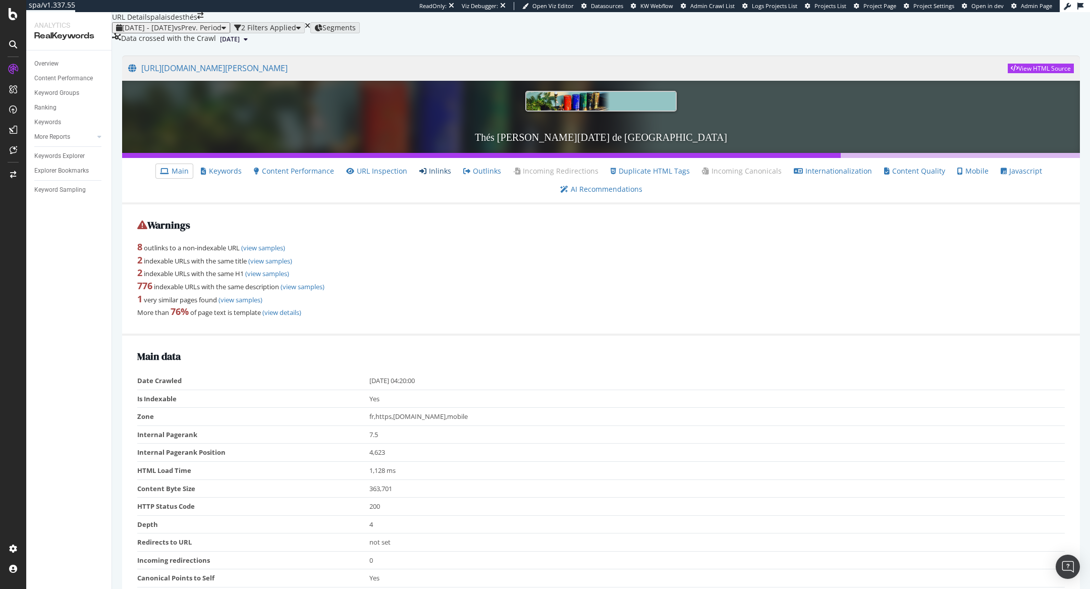
click at [450, 176] on link "Inlinks" at bounding box center [435, 171] width 32 height 10
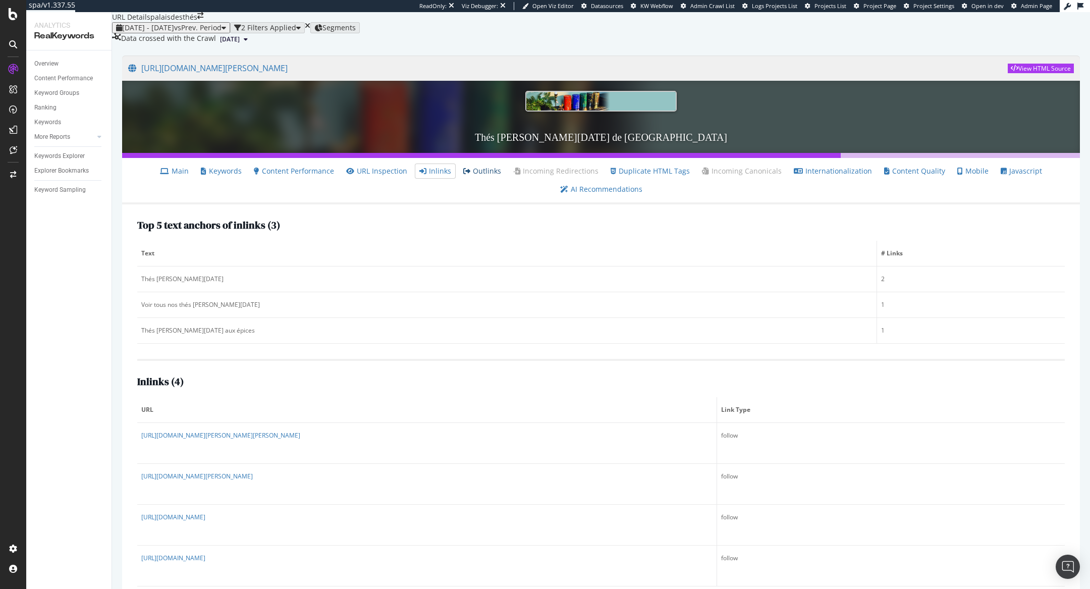
click at [488, 176] on link "Outlinks" at bounding box center [482, 171] width 38 height 10
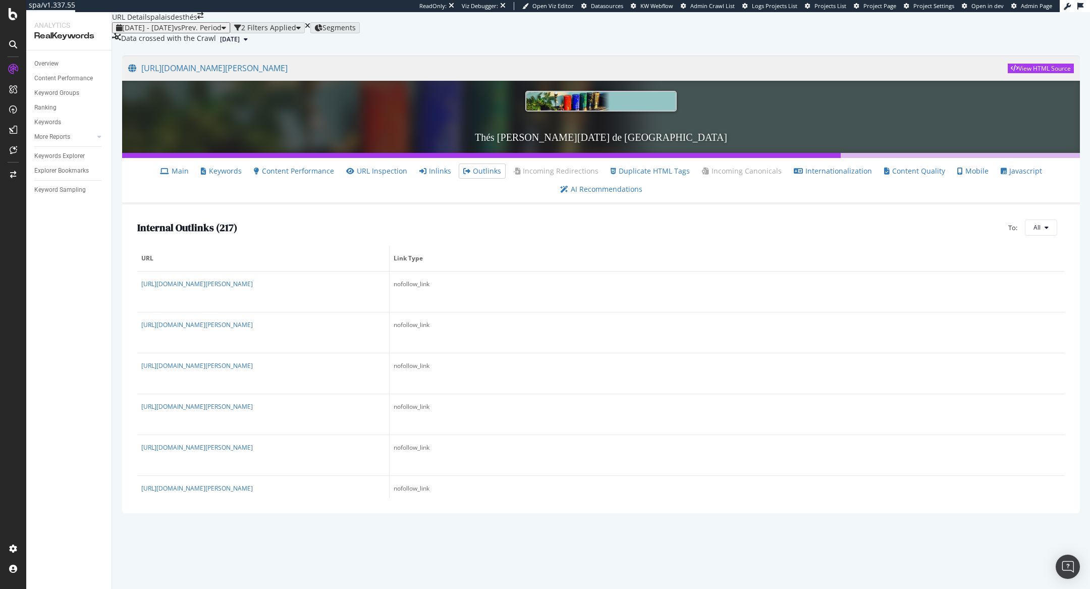
click at [445, 178] on li "Inlinks" at bounding box center [435, 171] width 40 height 14
click at [445, 176] on link "Inlinks" at bounding box center [435, 171] width 32 height 10
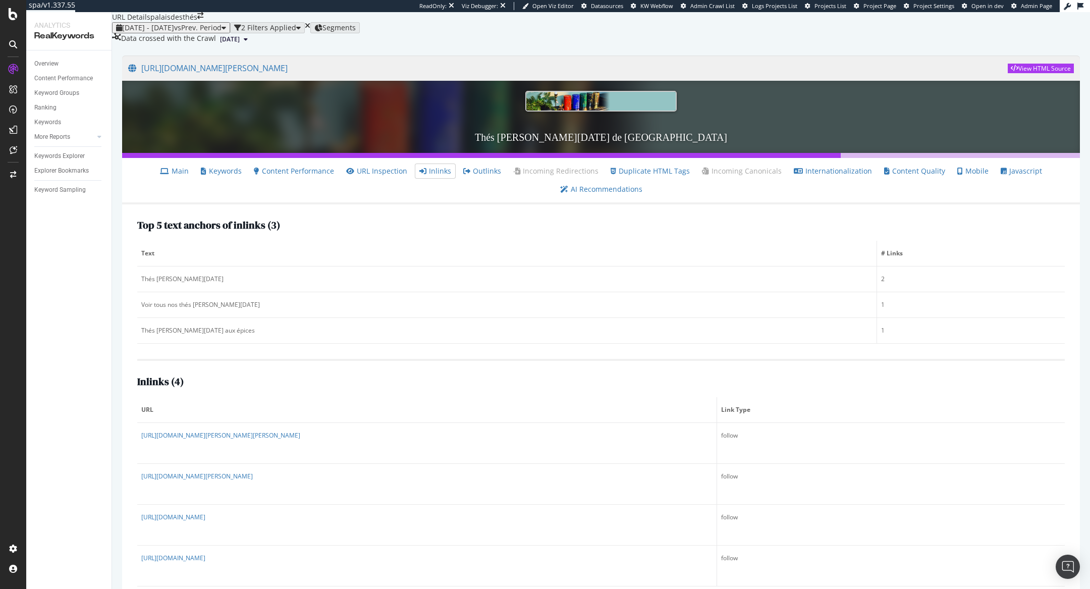
click at [193, 178] on li "Main" at bounding box center [174, 171] width 37 height 14
click at [189, 176] on link "Main" at bounding box center [174, 171] width 29 height 10
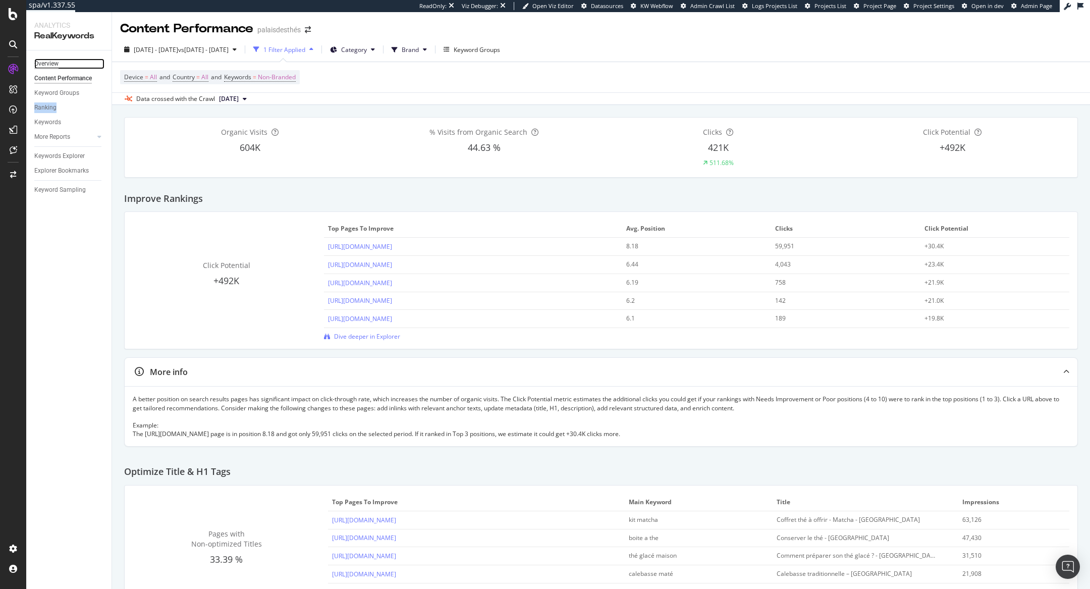
click at [44, 66] on div "Overview" at bounding box center [46, 64] width 24 height 11
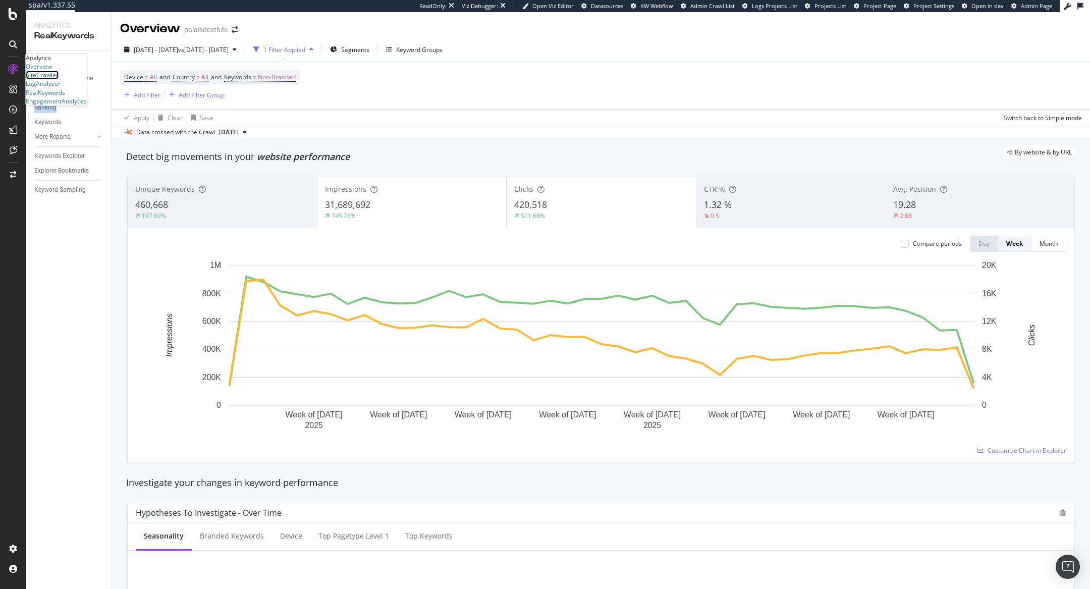
click at [42, 79] on div "SiteCrawler" at bounding box center [42, 75] width 33 height 9
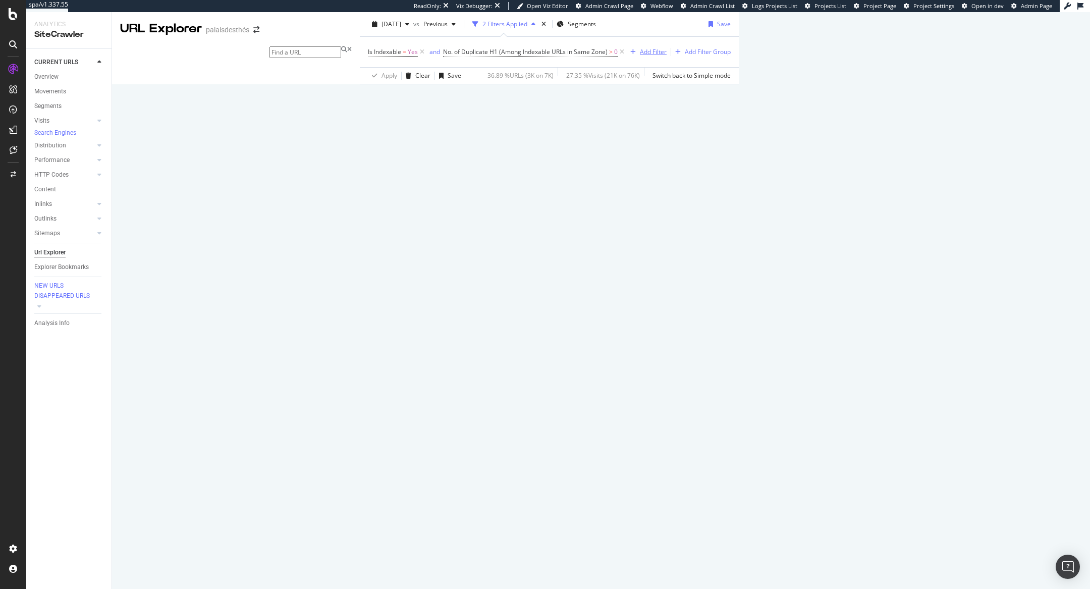
click at [626, 55] on div "button" at bounding box center [633, 52] width 14 height 6
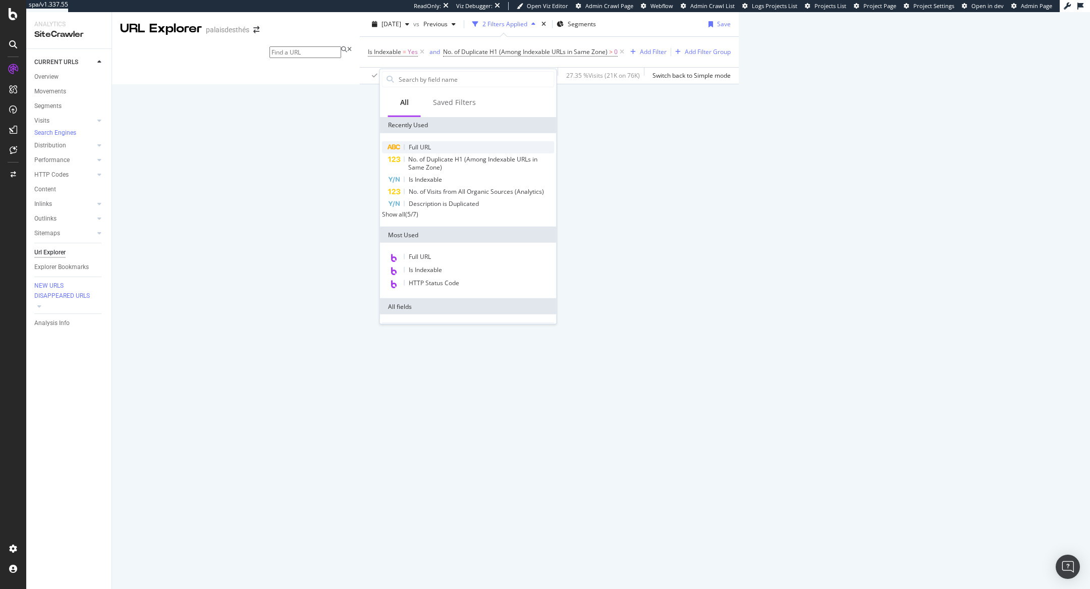
click at [415, 143] on span "Full URL" at bounding box center [420, 147] width 22 height 9
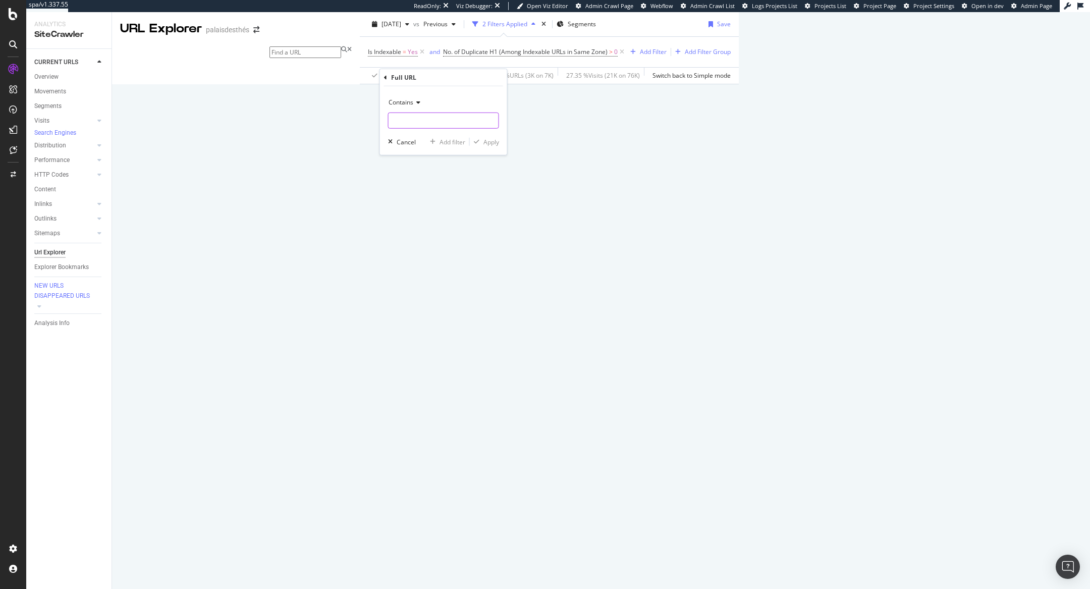
click at [418, 124] on input "text" at bounding box center [444, 121] width 110 height 16
type input "e"
type input "fr"
click at [492, 140] on div "Apply" at bounding box center [491, 141] width 16 height 9
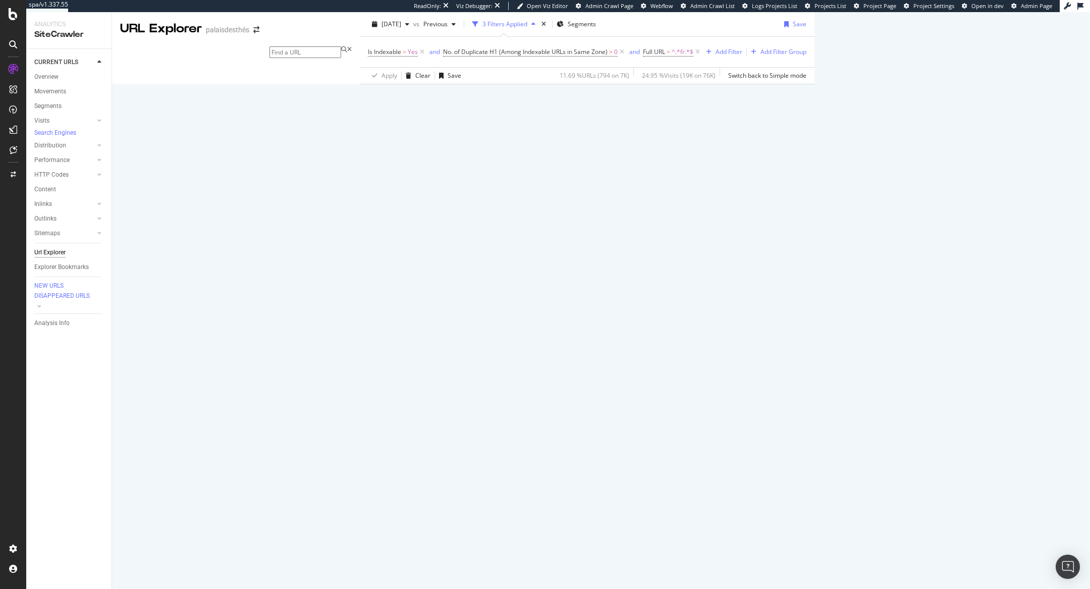
click at [643, 59] on span "Full URL = ^.*fr.*$" at bounding box center [672, 52] width 59 height 14
click at [667, 56] on span "=" at bounding box center [669, 51] width 4 height 9
click at [408, 121] on input "fr" at bounding box center [452, 119] width 95 height 16
drag, startPoint x: 427, startPoint y: 118, endPoint x: 302, endPoint y: 118, distance: 125.1
click at [302, 118] on body "spa/v1.337.55 ReadOnly: Viz Debugger: Open Viz Editor Admin Crawl Page Webflow …" at bounding box center [545, 294] width 1090 height 589
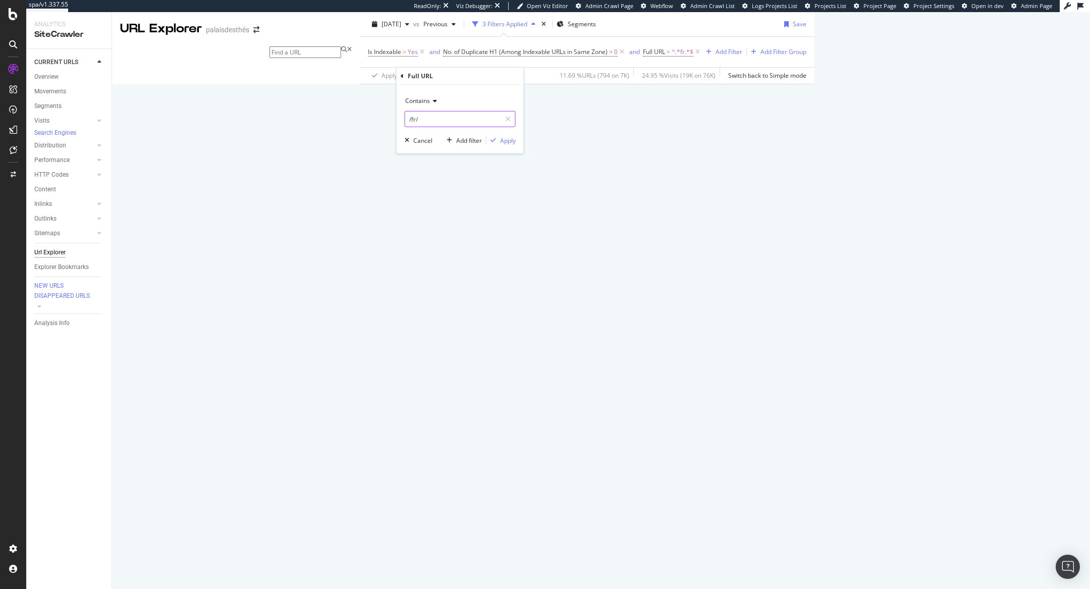
drag, startPoint x: 424, startPoint y: 117, endPoint x: 331, endPoint y: 117, distance: 93.4
click at [331, 117] on body "spa/v1.337.55 ReadOnly: Viz Debugger: Open Viz Editor Admin Crawl Page Webflow …" at bounding box center [545, 294] width 1090 height 589
click at [417, 118] on input "/fr/" at bounding box center [452, 119] width 95 height 16
click at [429, 119] on input "/fr/" at bounding box center [452, 119] width 95 height 16
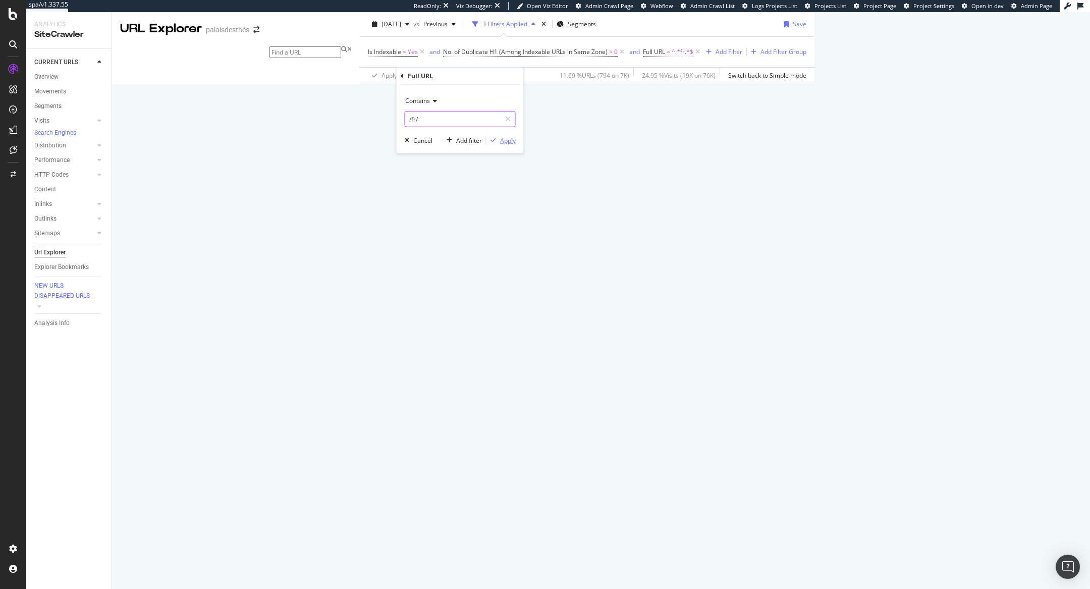
type input "/fr/"
click at [506, 142] on div "Apply" at bounding box center [508, 140] width 16 height 9
click at [720, 56] on div "Add Filter" at bounding box center [733, 51] width 27 height 9
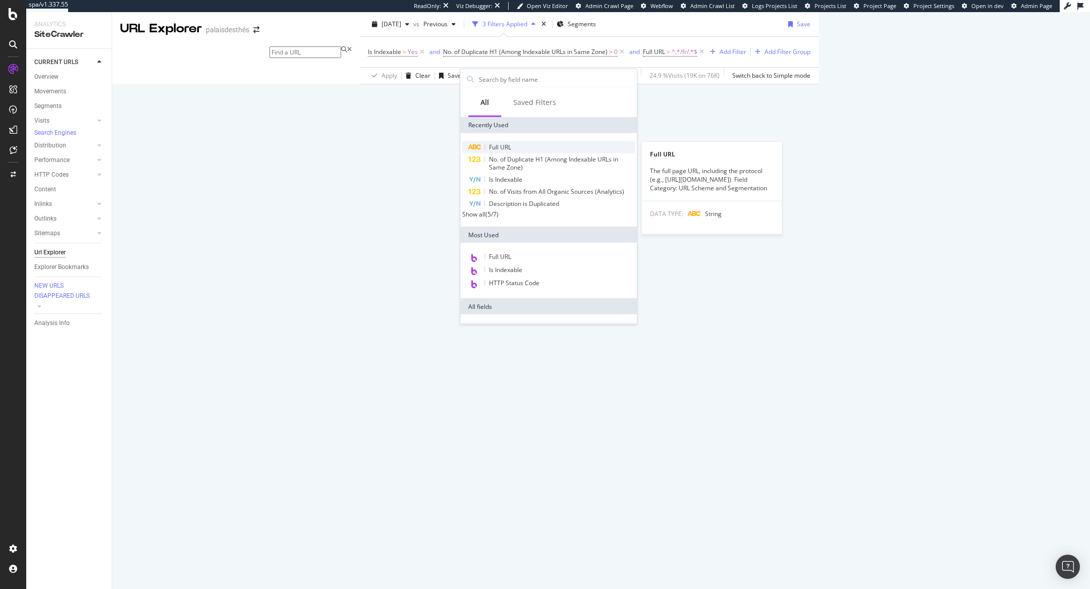
click at [496, 145] on span "Full URL" at bounding box center [500, 147] width 22 height 9
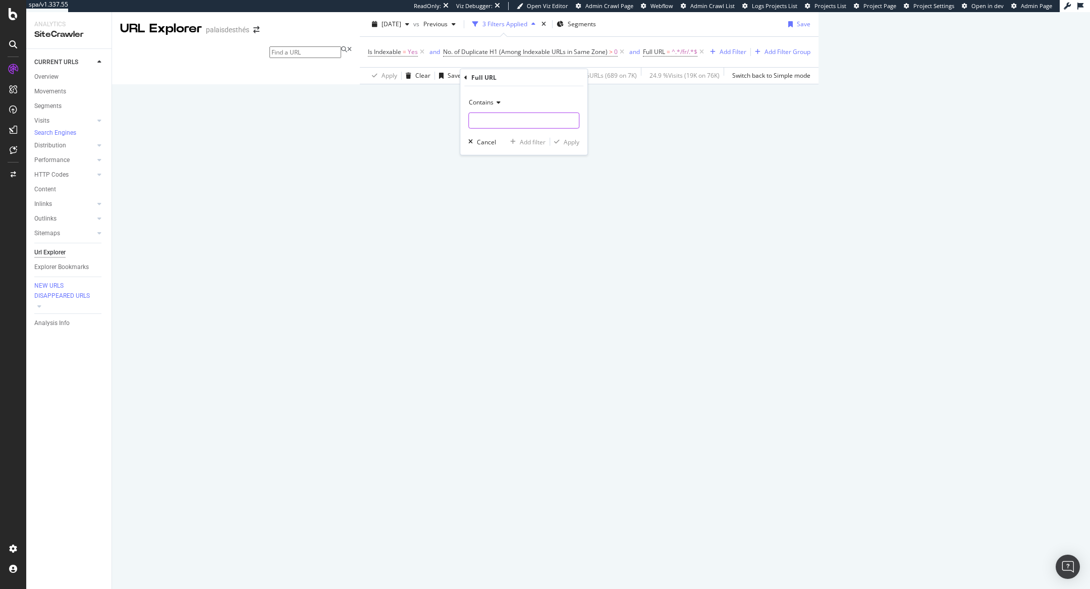
click at [495, 126] on input "text" at bounding box center [524, 121] width 110 height 16
paste input "/fr/"
type input "/de/"
click at [576, 139] on div "Apply" at bounding box center [572, 141] width 16 height 9
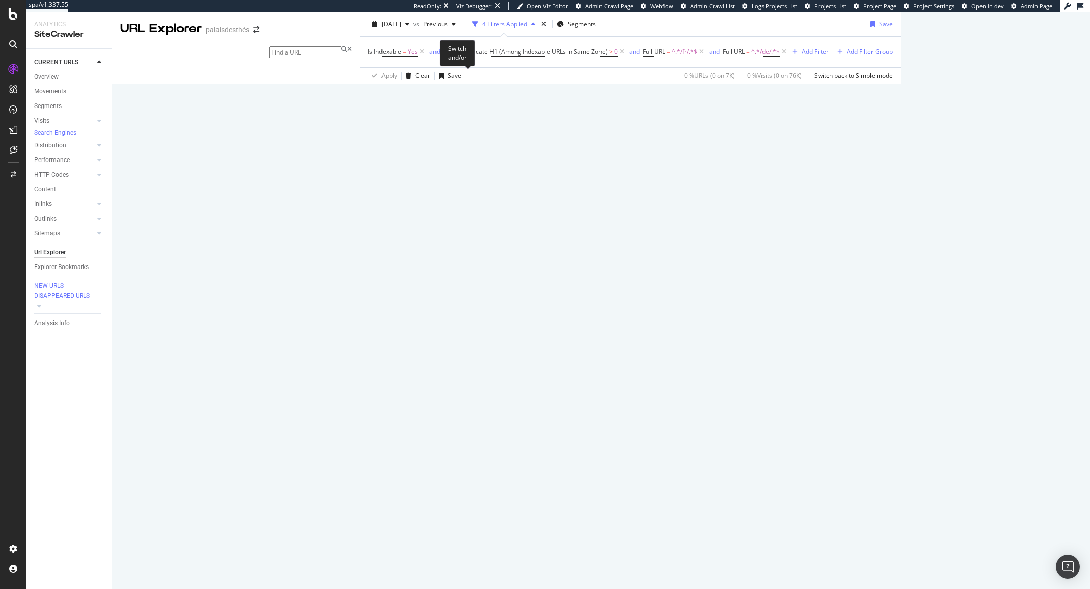
click at [709, 56] on div "and" at bounding box center [714, 51] width 11 height 9
click at [429, 56] on div "or" at bounding box center [432, 51] width 6 height 9
click at [780, 57] on icon at bounding box center [784, 52] width 9 height 10
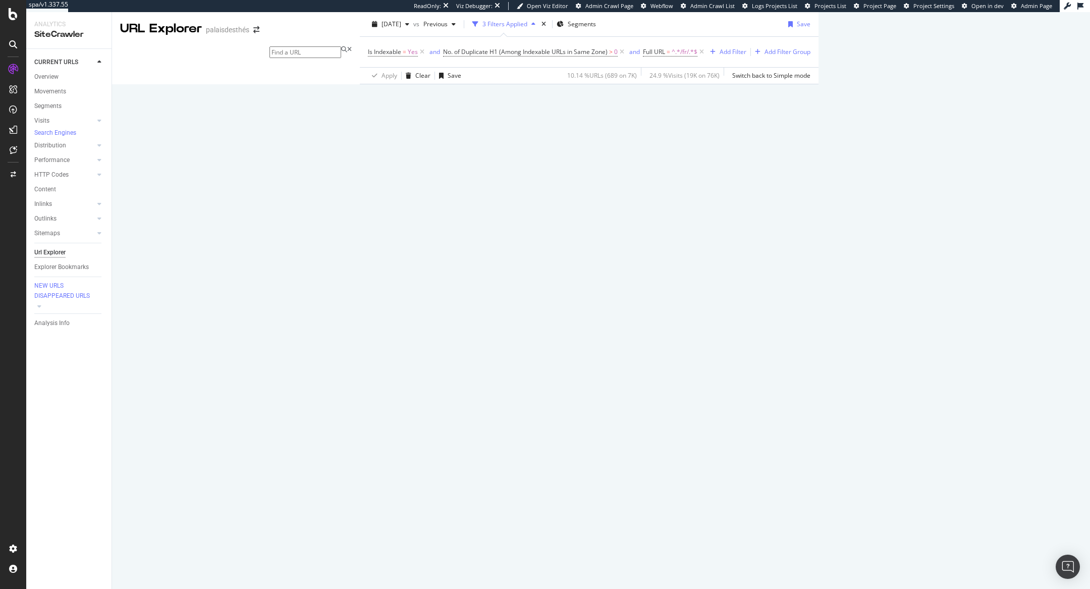
scroll to position [0, 0]
click at [720, 56] on div "Add Filter" at bounding box center [733, 51] width 27 height 9
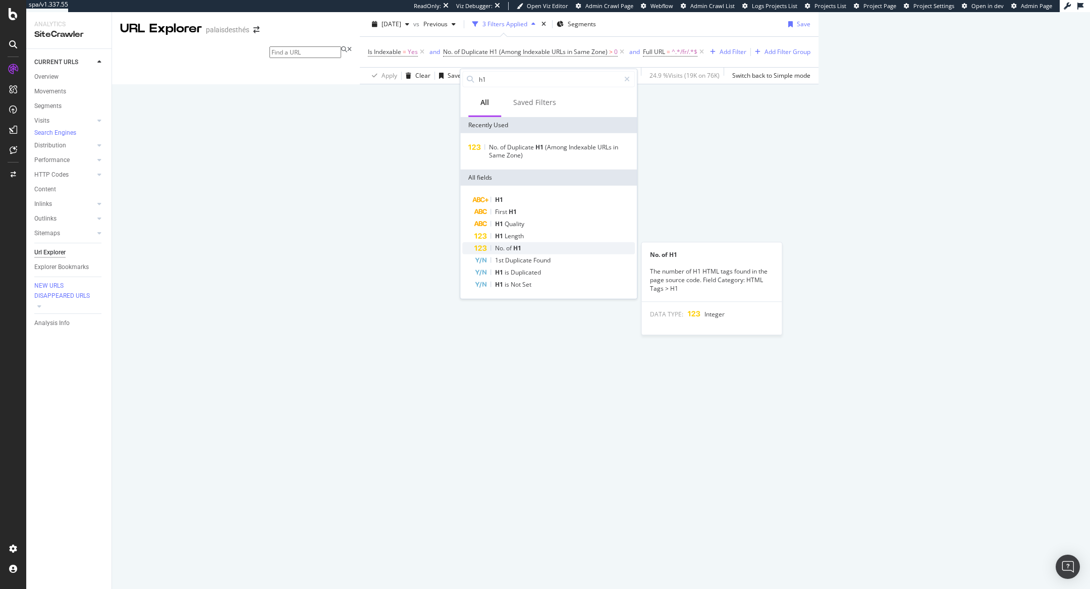
type input "h1"
click at [516, 248] on span "H1" at bounding box center [517, 248] width 8 height 9
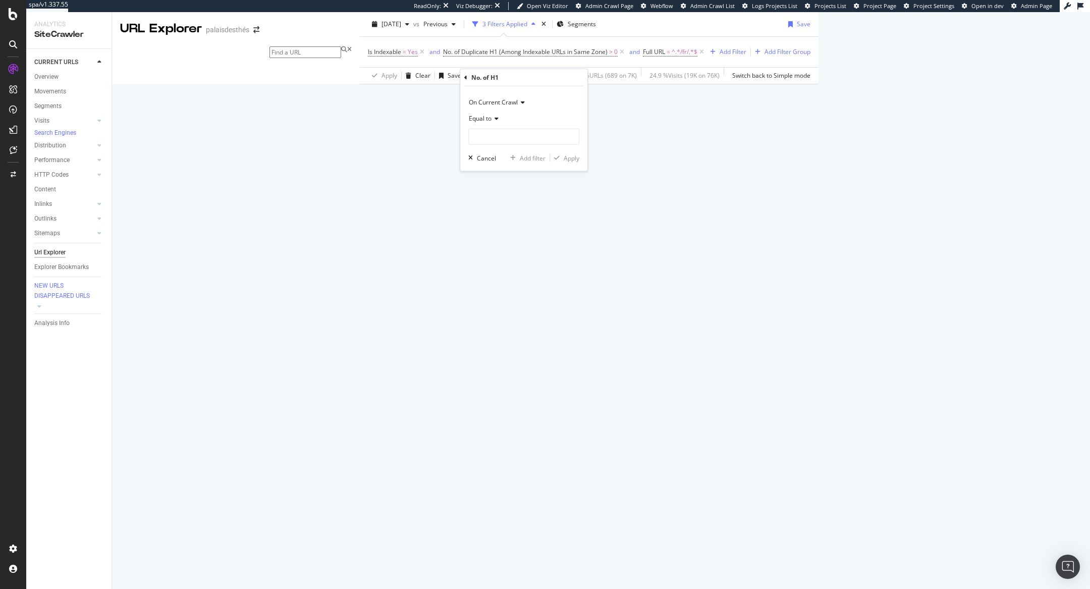
click at [493, 118] on icon at bounding box center [494, 119] width 7 height 6
click at [493, 193] on span "Greater than" at bounding box center [491, 191] width 36 height 9
click at [493, 126] on div "Greater than" at bounding box center [523, 128] width 111 height 34
click at [495, 137] on input "number" at bounding box center [523, 137] width 111 height 16
type input "1"
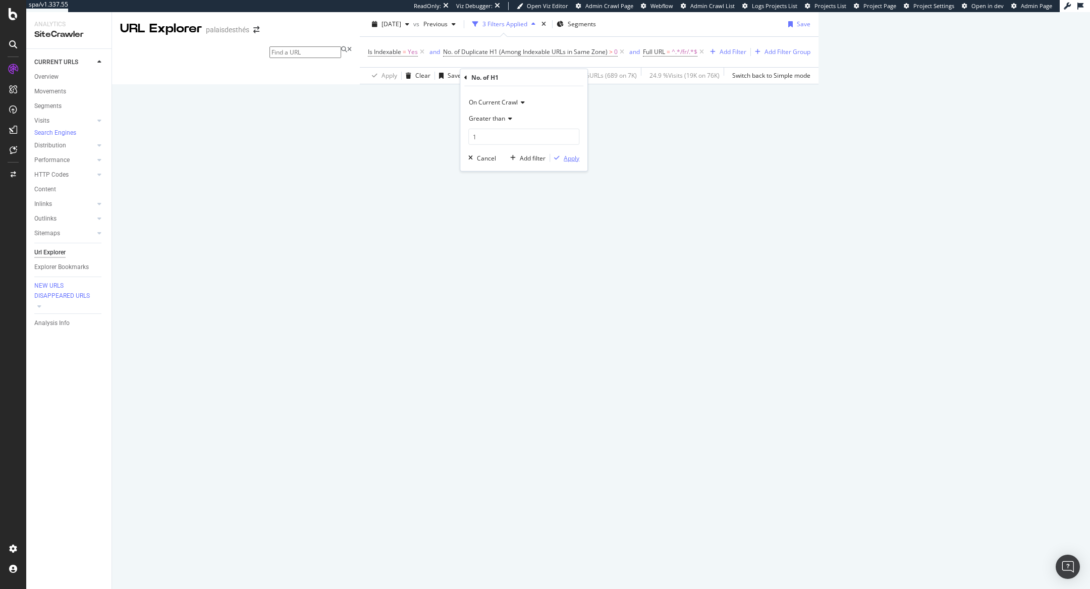
click at [562, 156] on div "button" at bounding box center [557, 158] width 14 height 6
click at [961, 267] on div "Next" at bounding box center [954, 262] width 13 height 9
click at [965, 342] on icon at bounding box center [968, 339] width 6 height 6
click at [965, 336] on icon at bounding box center [968, 339] width 6 height 6
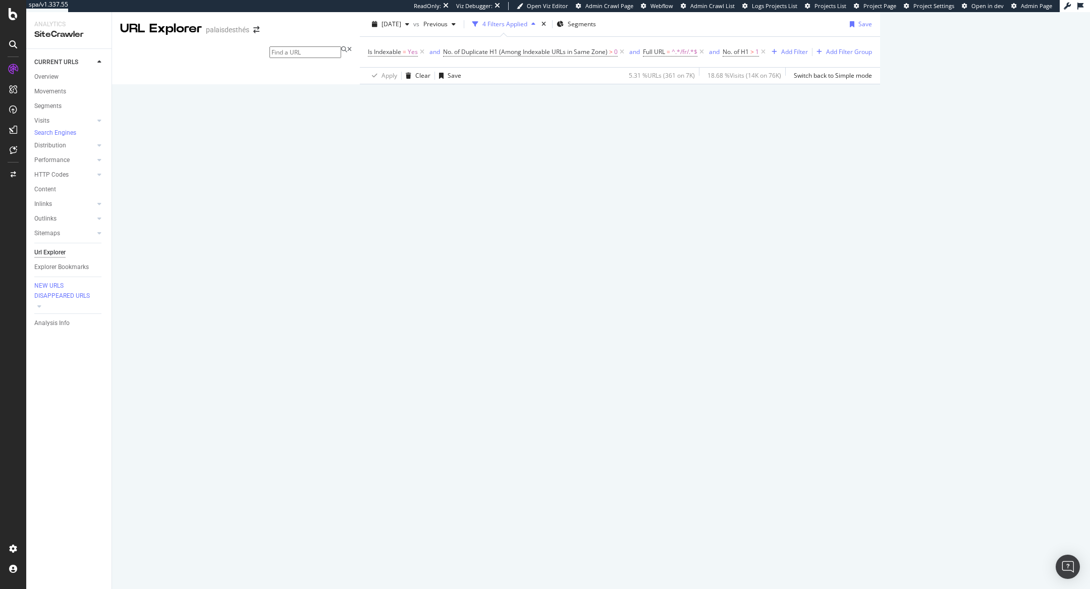
scroll to position [252, 0]
